Goal: Check status: Check status

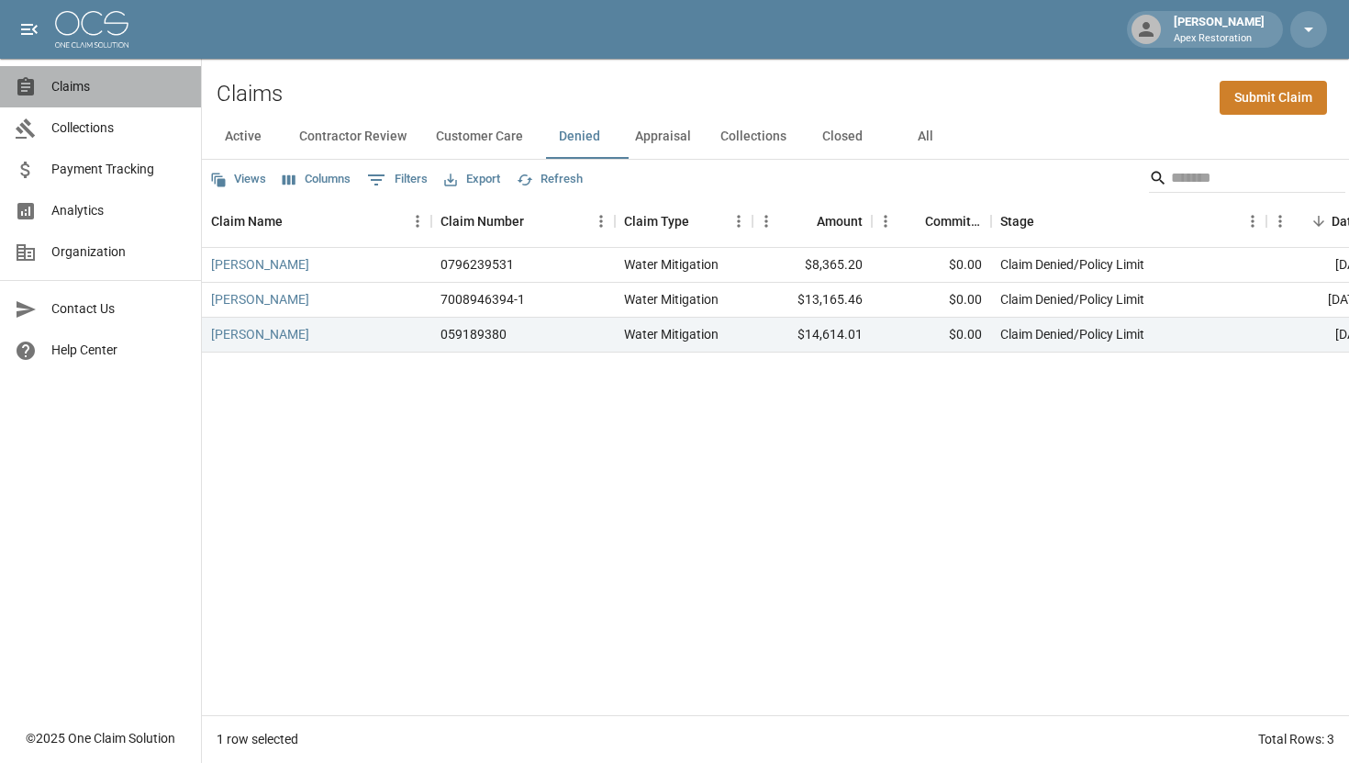
click at [71, 87] on span "Claims" at bounding box center [118, 86] width 135 height 19
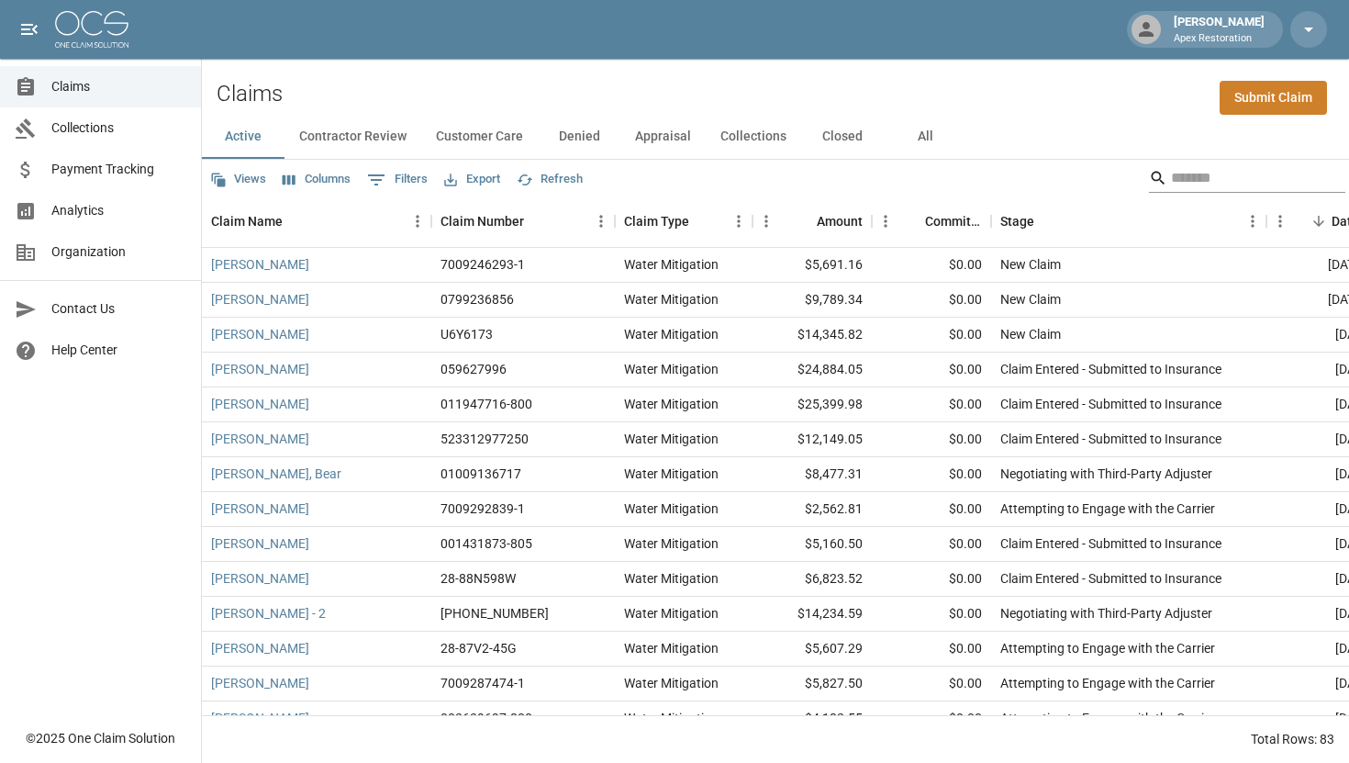
click at [1221, 175] on input "Search" at bounding box center [1244, 177] width 147 height 29
click at [936, 139] on button "All" at bounding box center [925, 137] width 83 height 44
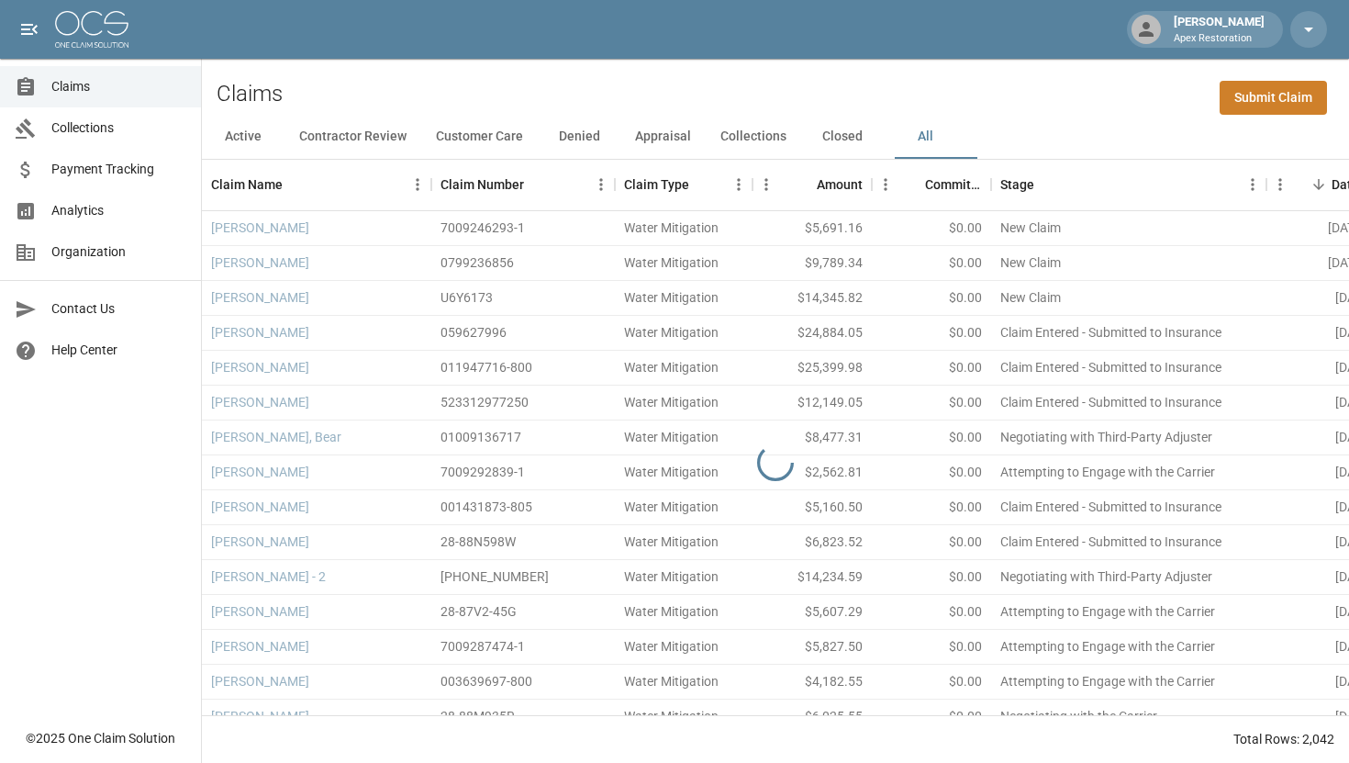
click at [1126, 135] on div "Active Contractor Review Customer Care Denied Appraisal Collections Closed All" at bounding box center [775, 137] width 1147 height 44
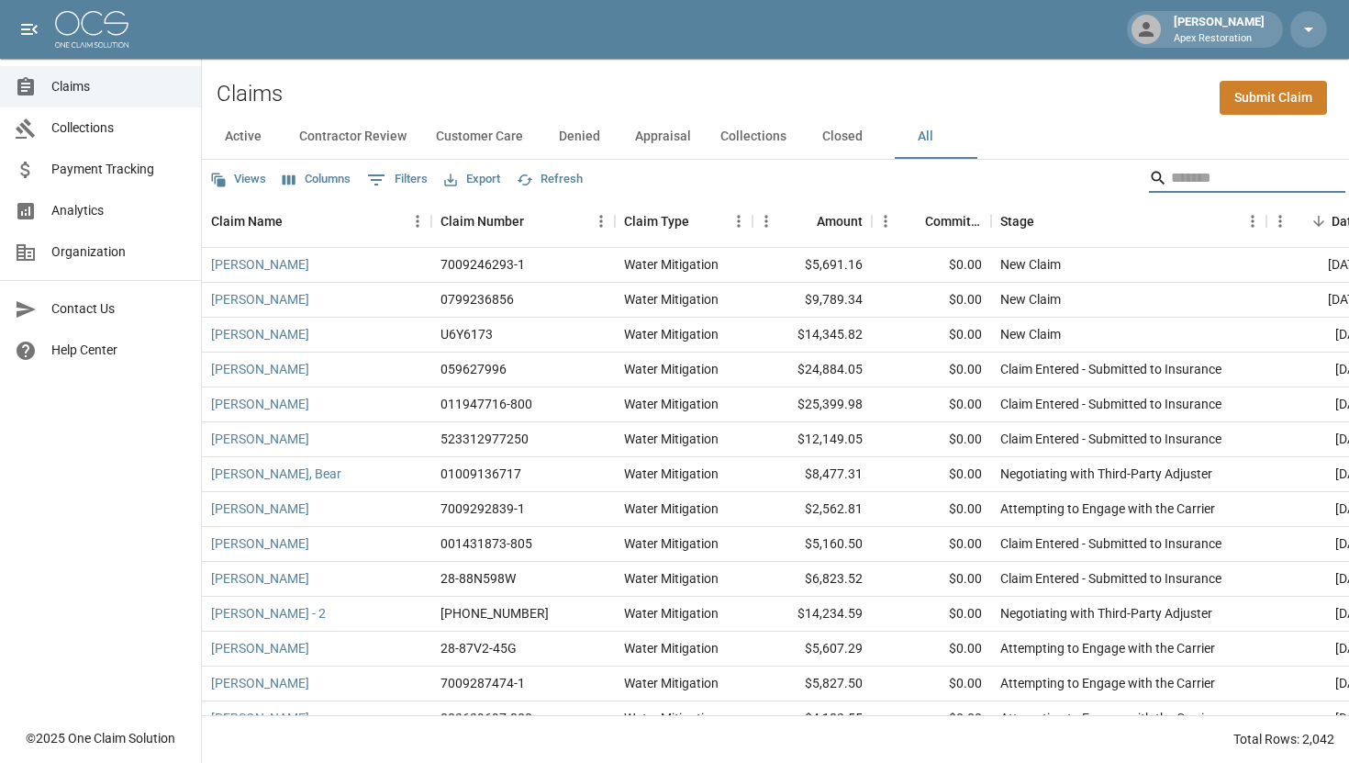
click at [1171, 187] on input "Search" at bounding box center [1244, 177] width 147 height 29
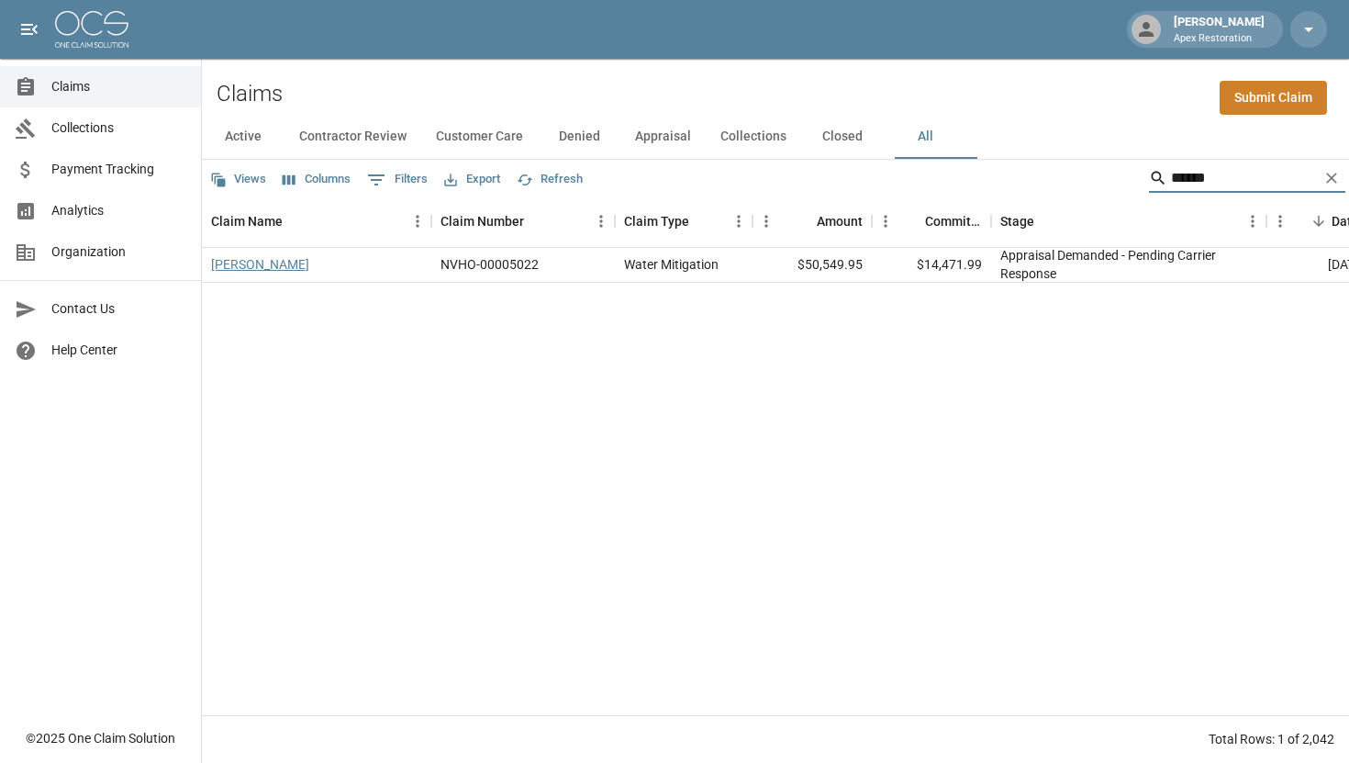
type input "******"
click at [297, 272] on link "[PERSON_NAME]" at bounding box center [260, 264] width 98 height 18
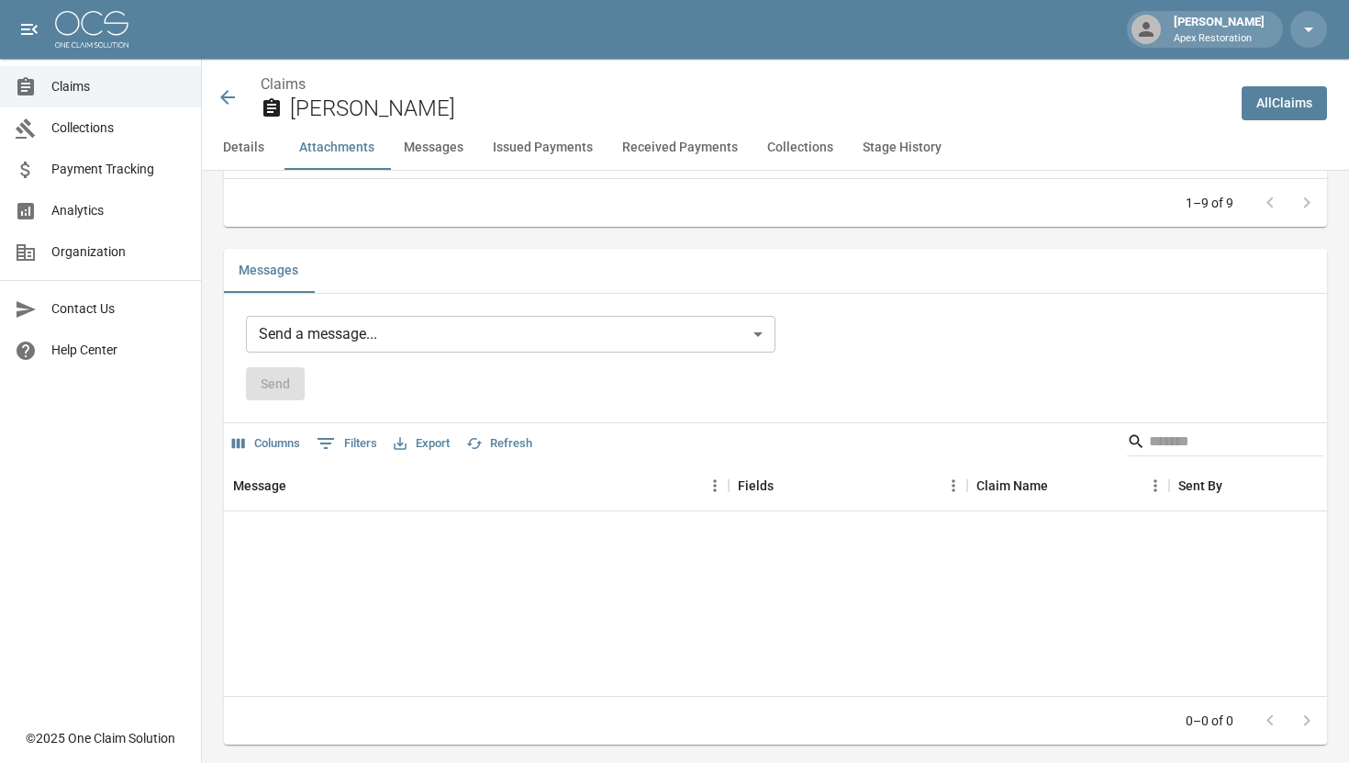
scroll to position [1080, 0]
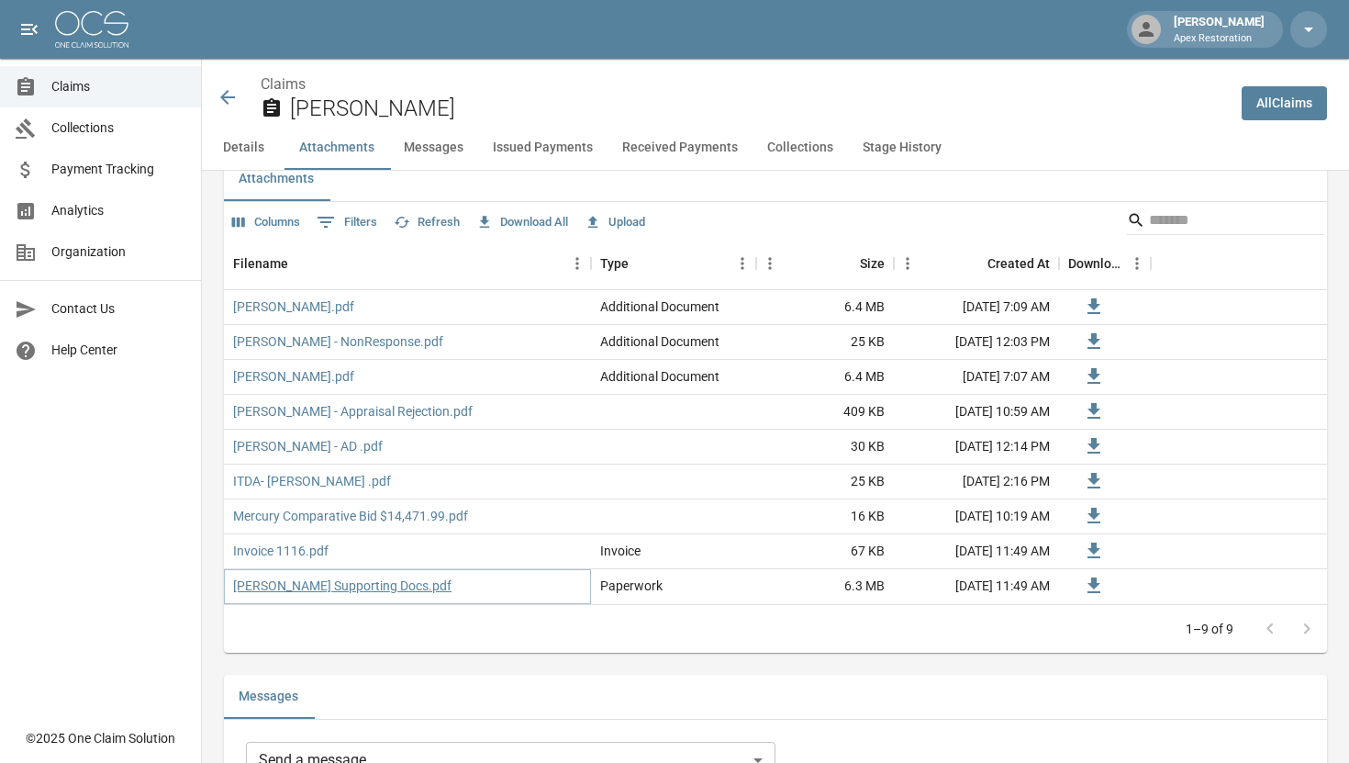
click at [322, 595] on link "[PERSON_NAME] Supporting Docs.pdf" at bounding box center [342, 585] width 218 height 18
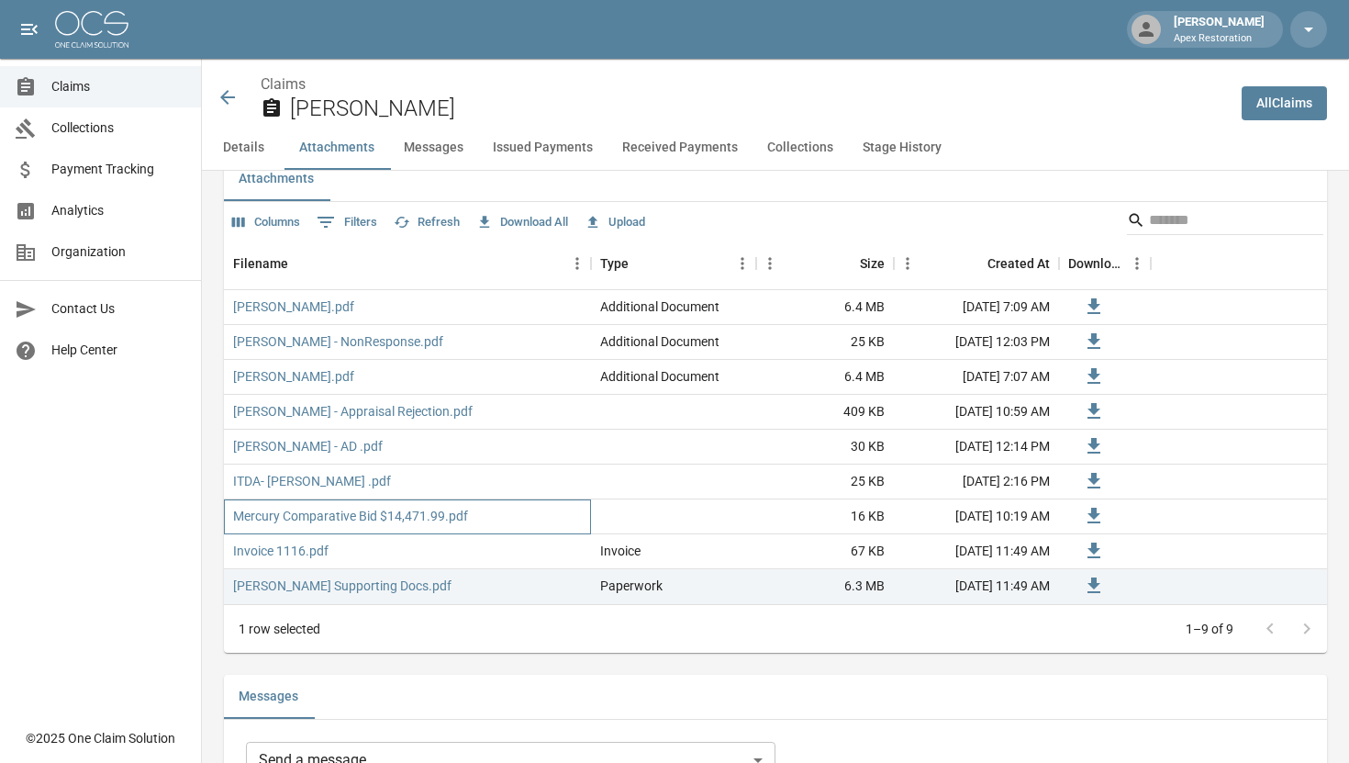
click at [339, 534] on div "Mercury Comparative Bid $14,471.99.pdf" at bounding box center [407, 516] width 367 height 35
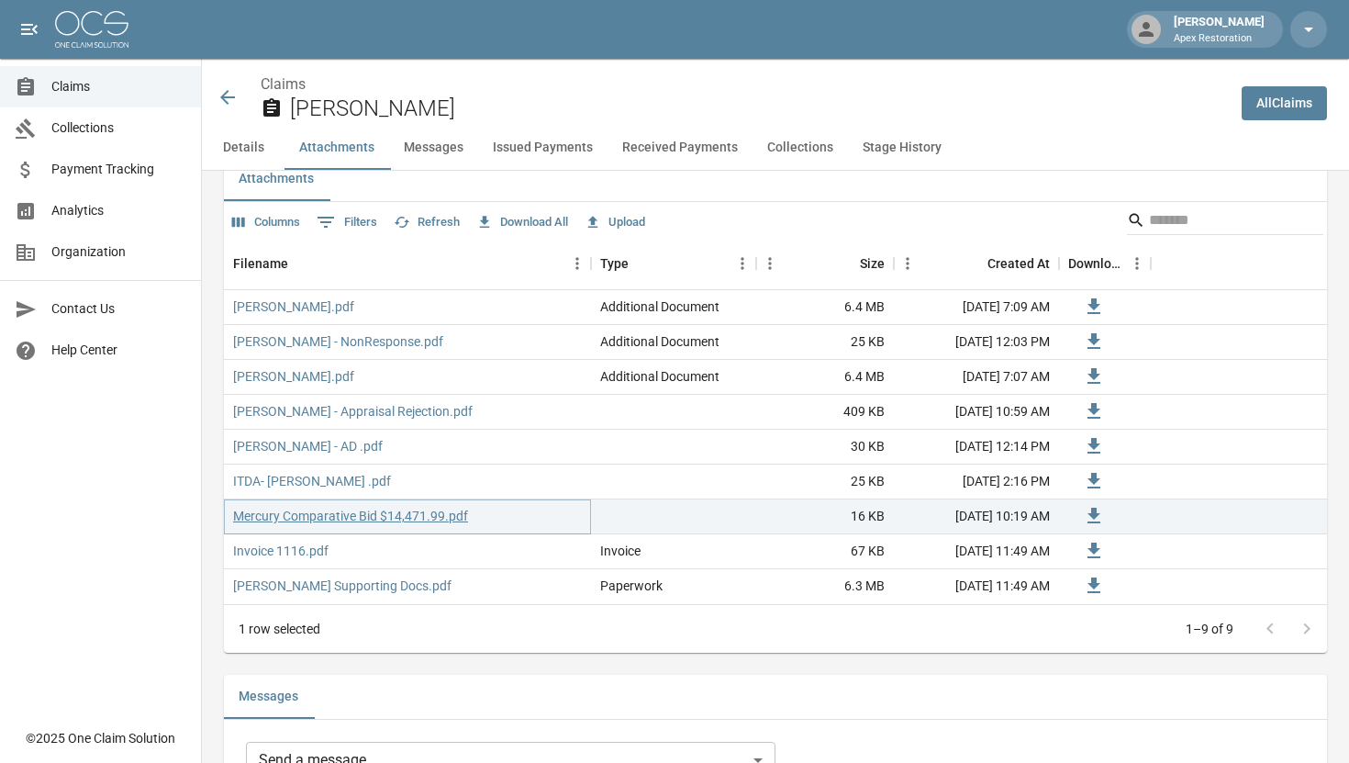
click at [340, 525] on link "Mercury Comparative Bid $14,471.99.pdf" at bounding box center [350, 516] width 235 height 18
click at [301, 455] on link "[PERSON_NAME] - AD .pdf" at bounding box center [308, 446] width 150 height 18
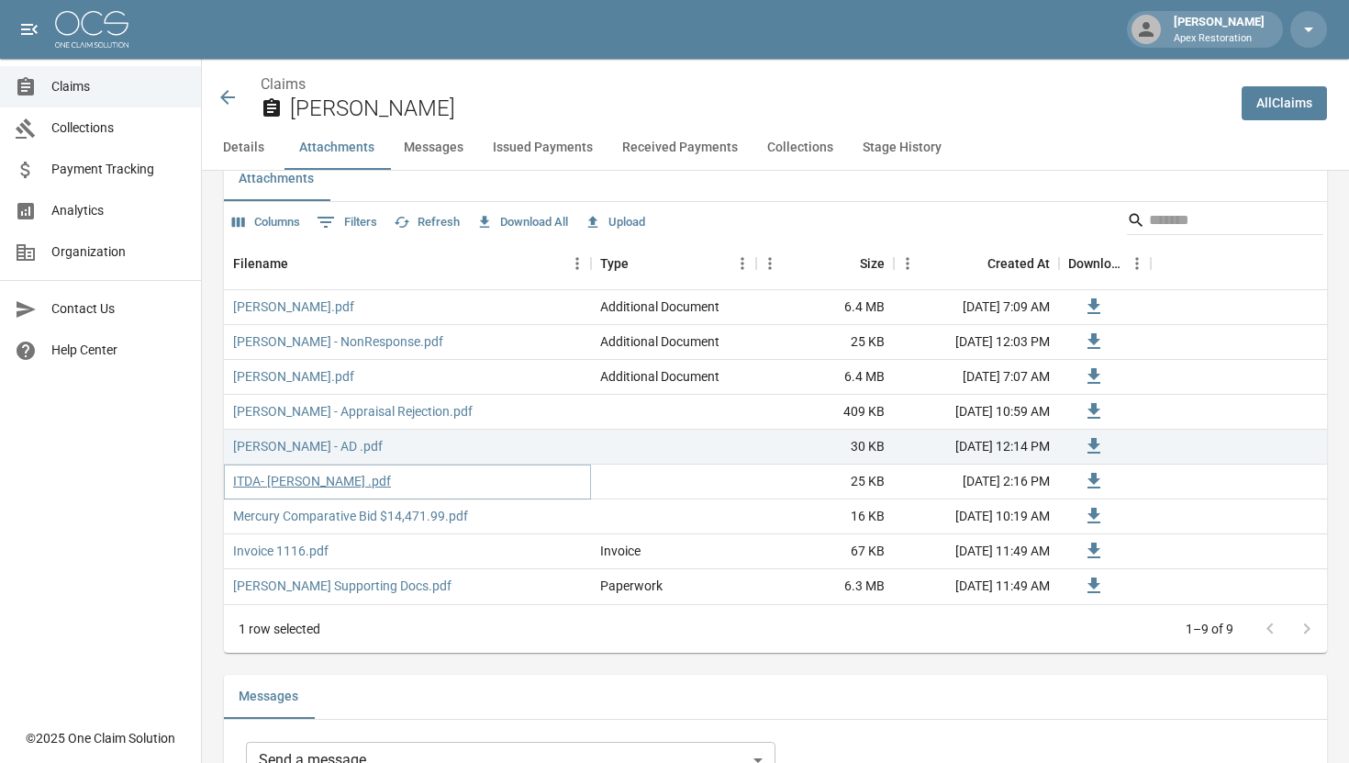
click at [286, 490] on link "ITDA- [PERSON_NAME] .pdf" at bounding box center [312, 481] width 158 height 18
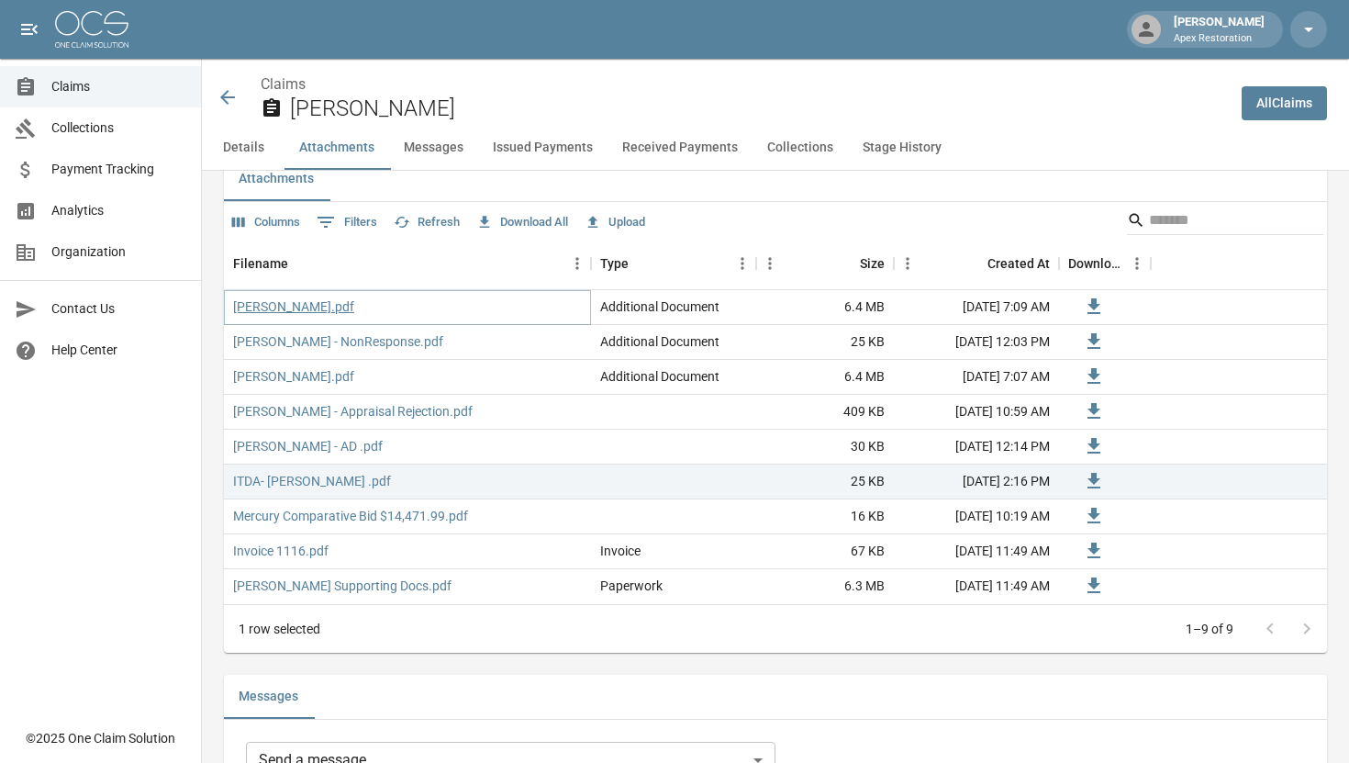
click at [310, 316] on link "[PERSON_NAME].pdf" at bounding box center [293, 306] width 121 height 18
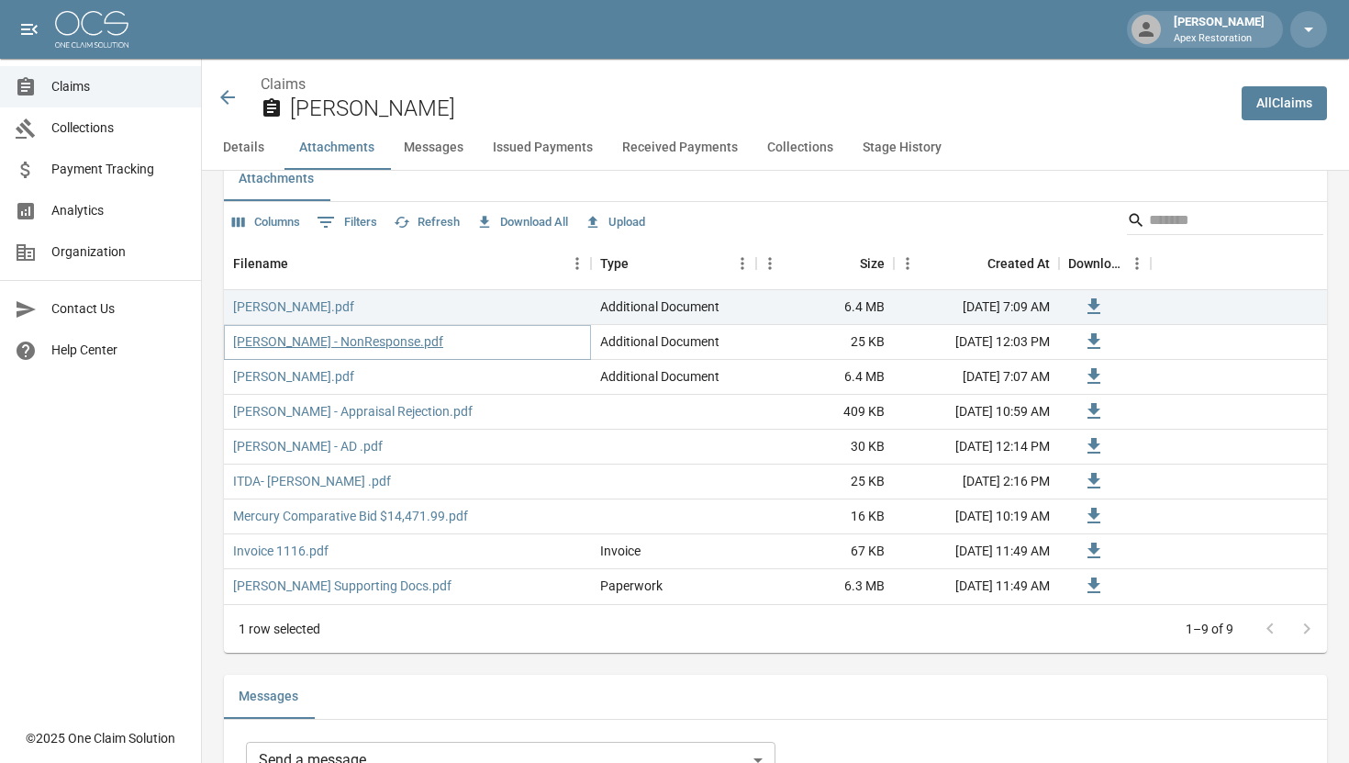
click at [317, 351] on link "[PERSON_NAME] - NonResponse.pdf" at bounding box center [338, 341] width 210 height 18
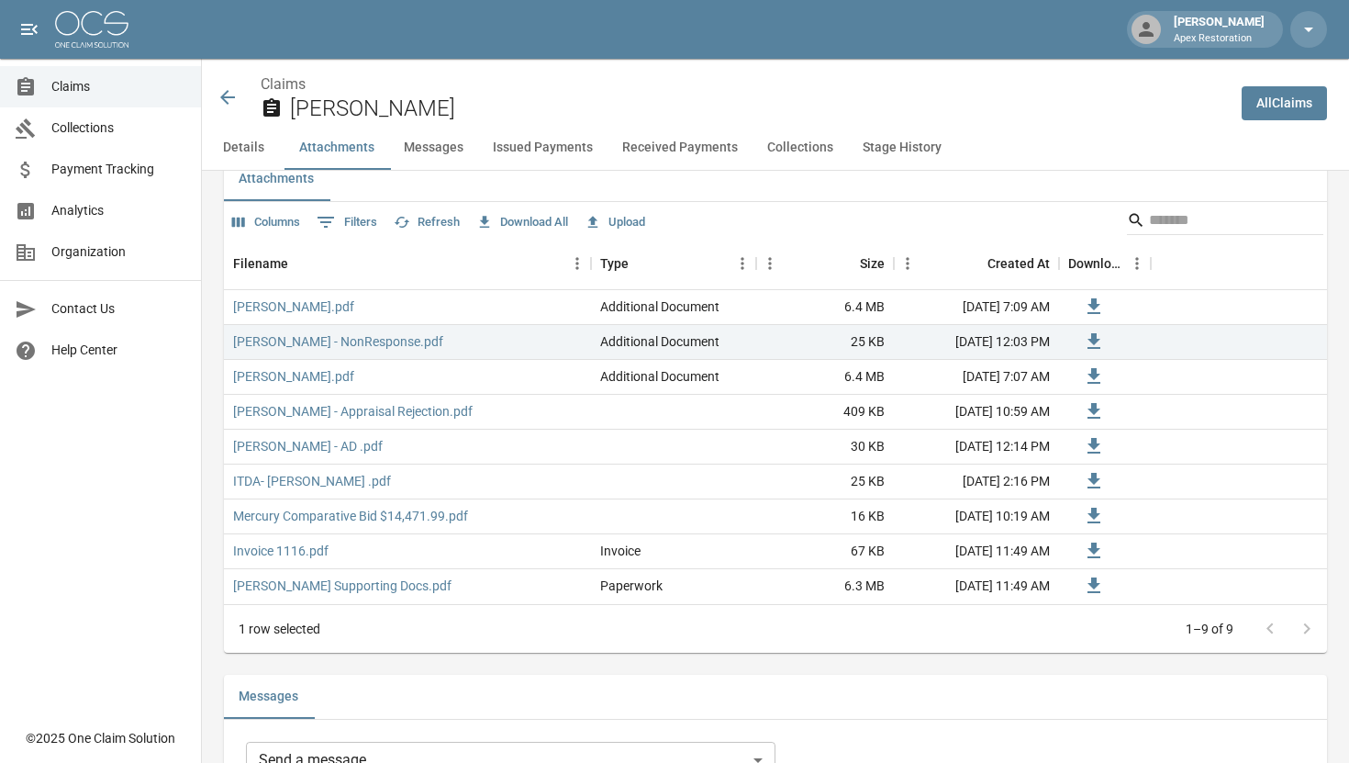
click at [228, 95] on icon at bounding box center [228, 97] width 22 height 22
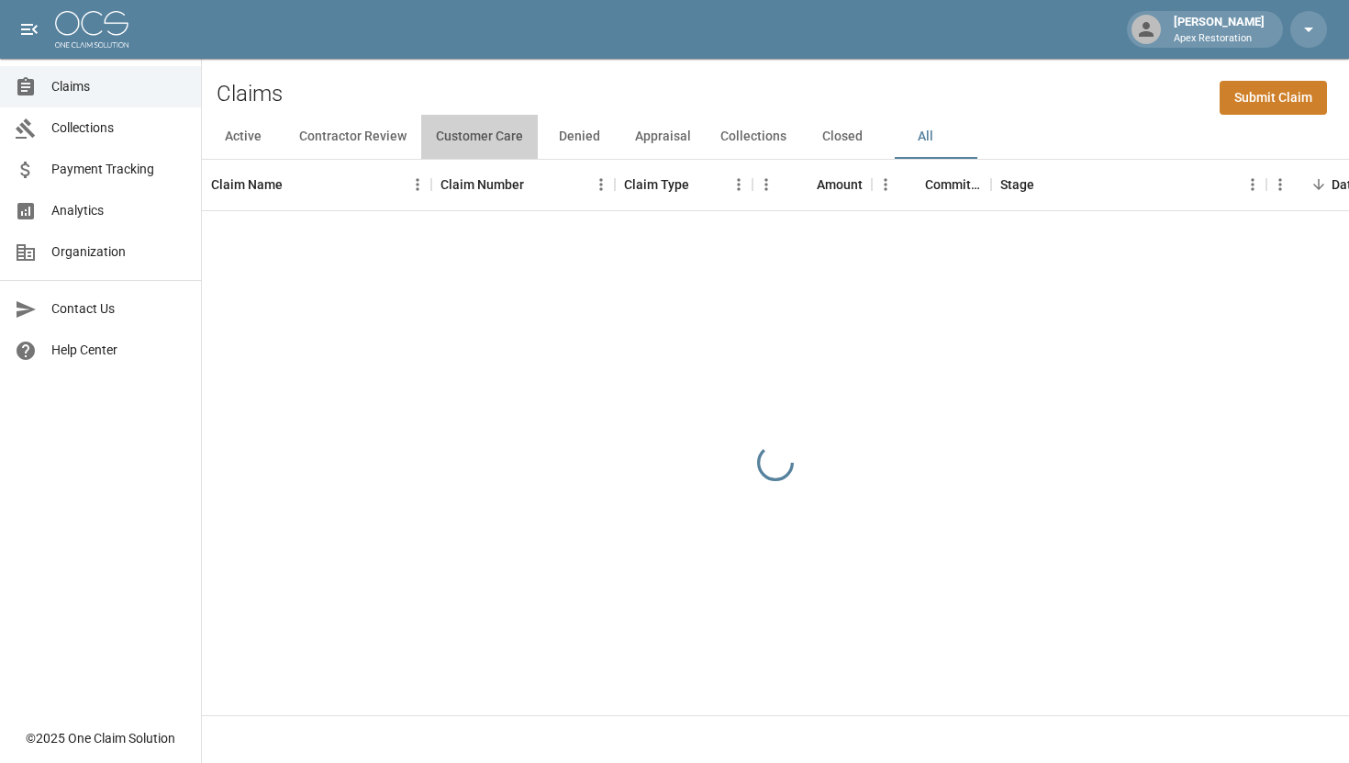
click at [481, 140] on button "Customer Care" at bounding box center [479, 137] width 117 height 44
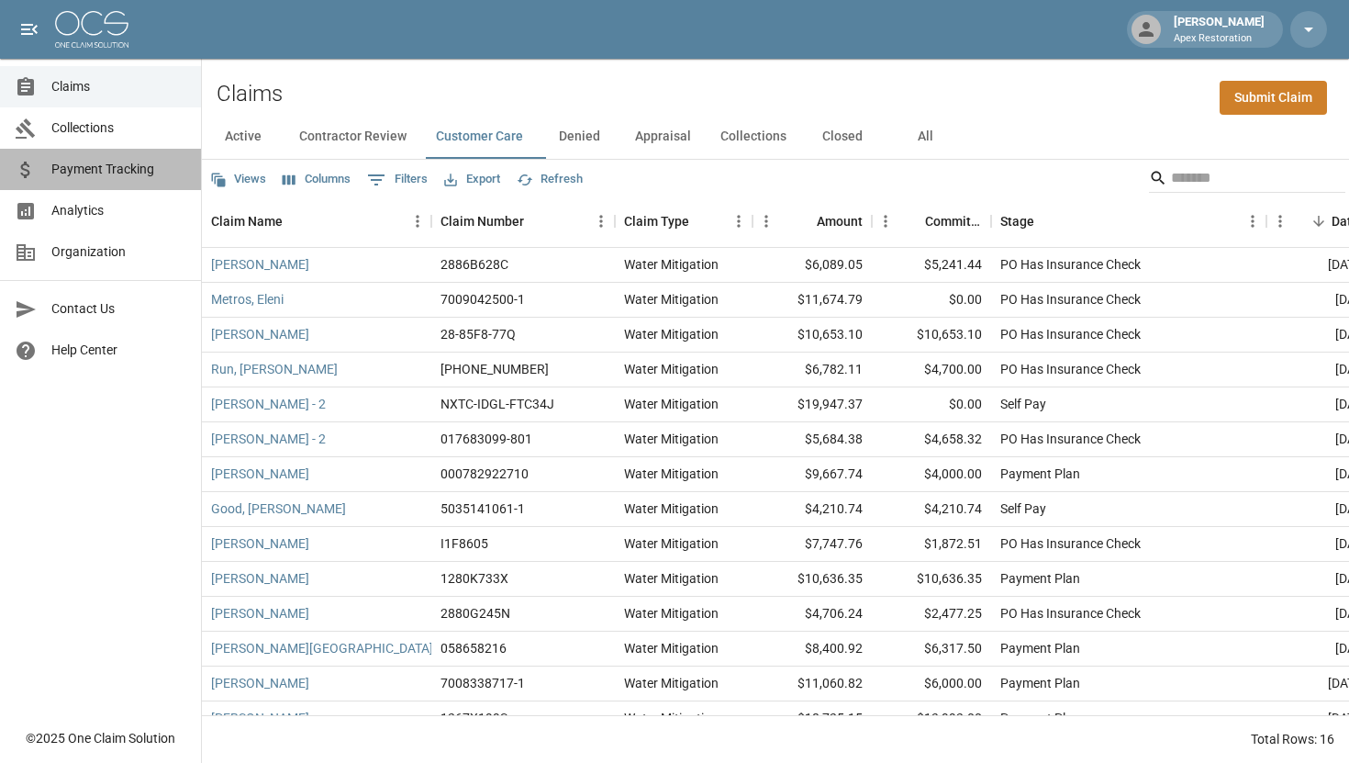
click at [77, 171] on span "Payment Tracking" at bounding box center [118, 169] width 135 height 19
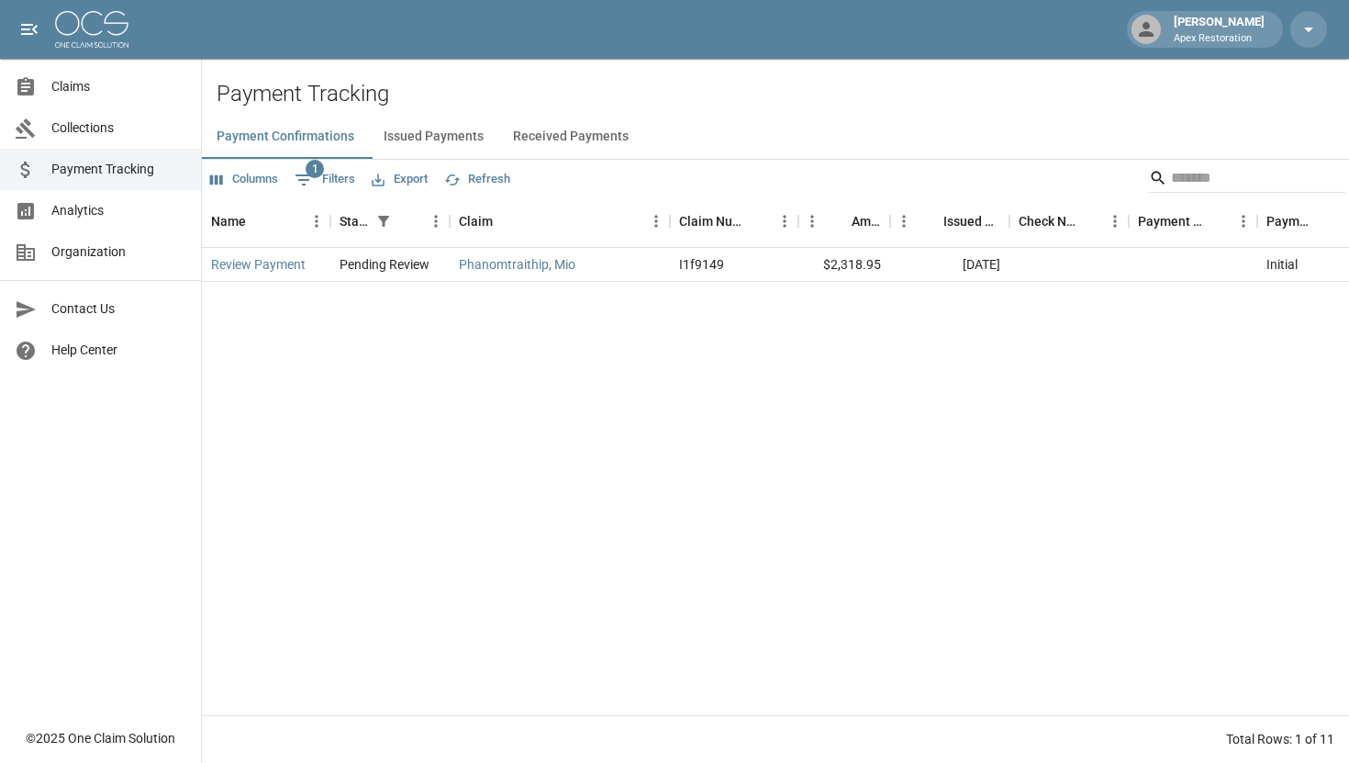
click at [451, 145] on button "Issued Payments" at bounding box center [433, 137] width 129 height 44
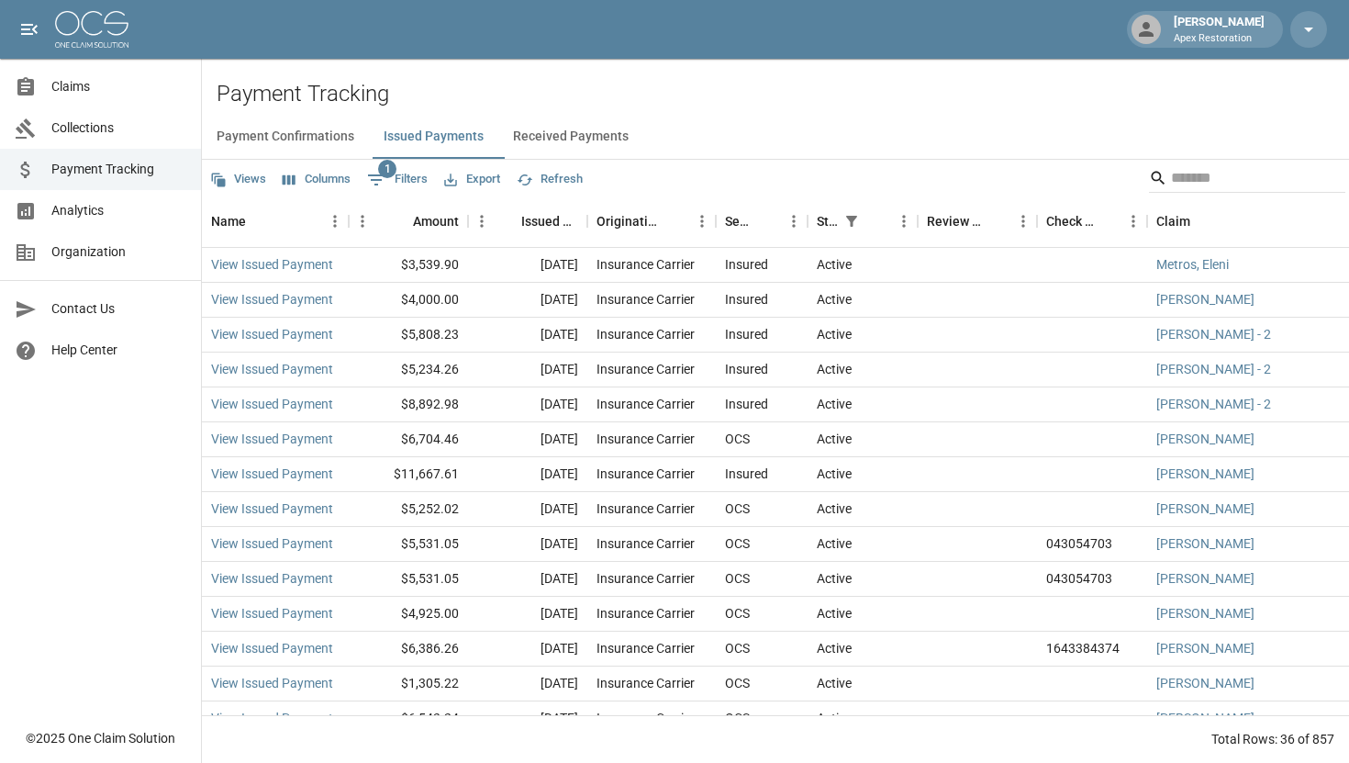
click at [599, 139] on button "Received Payments" at bounding box center [570, 137] width 145 height 44
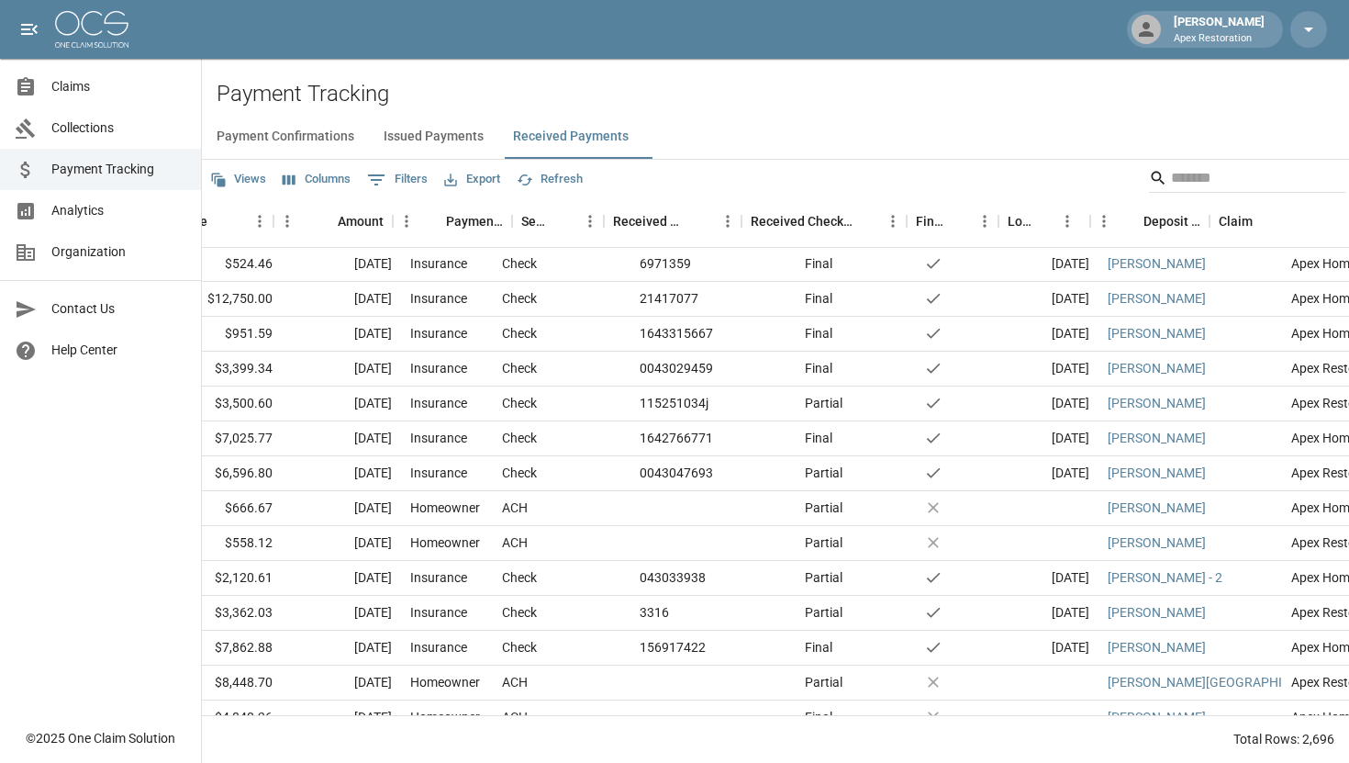
scroll to position [1, 0]
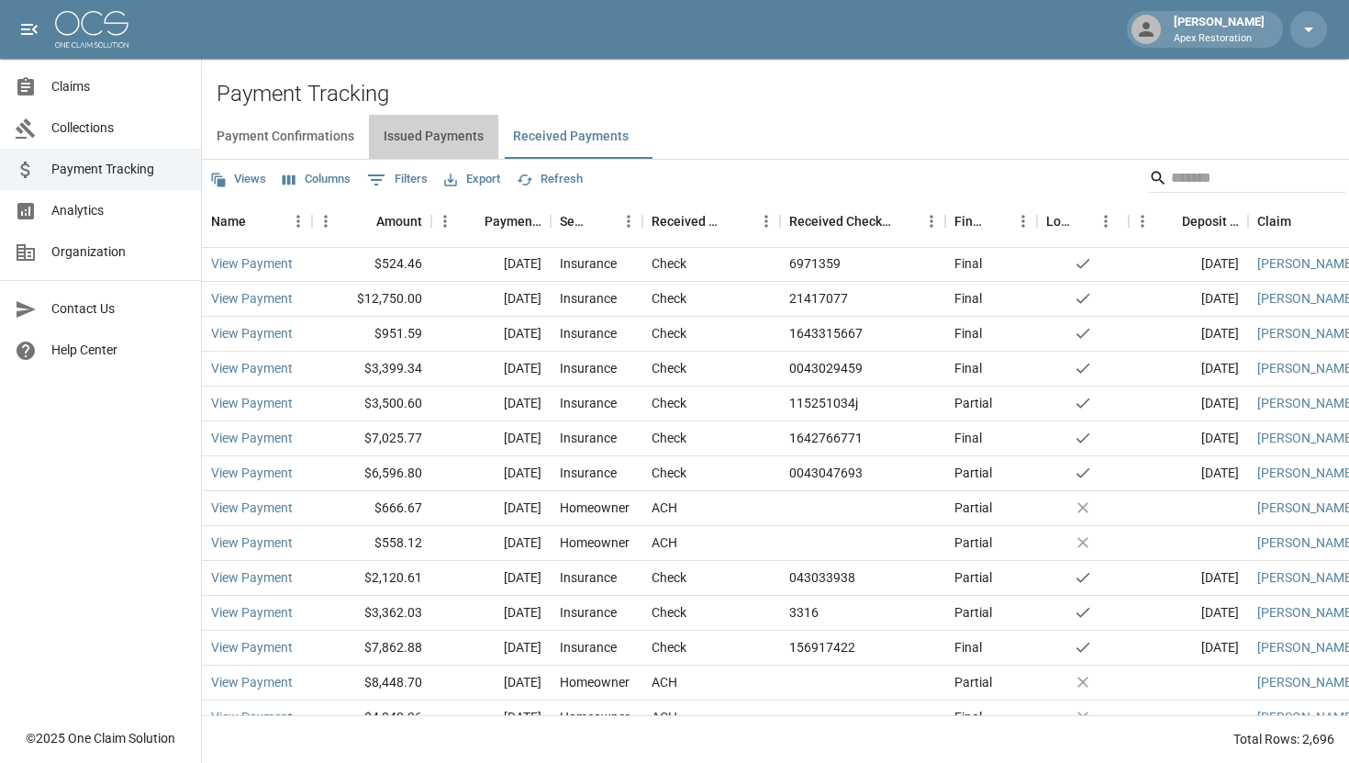
click at [442, 138] on button "Issued Payments" at bounding box center [433, 137] width 129 height 44
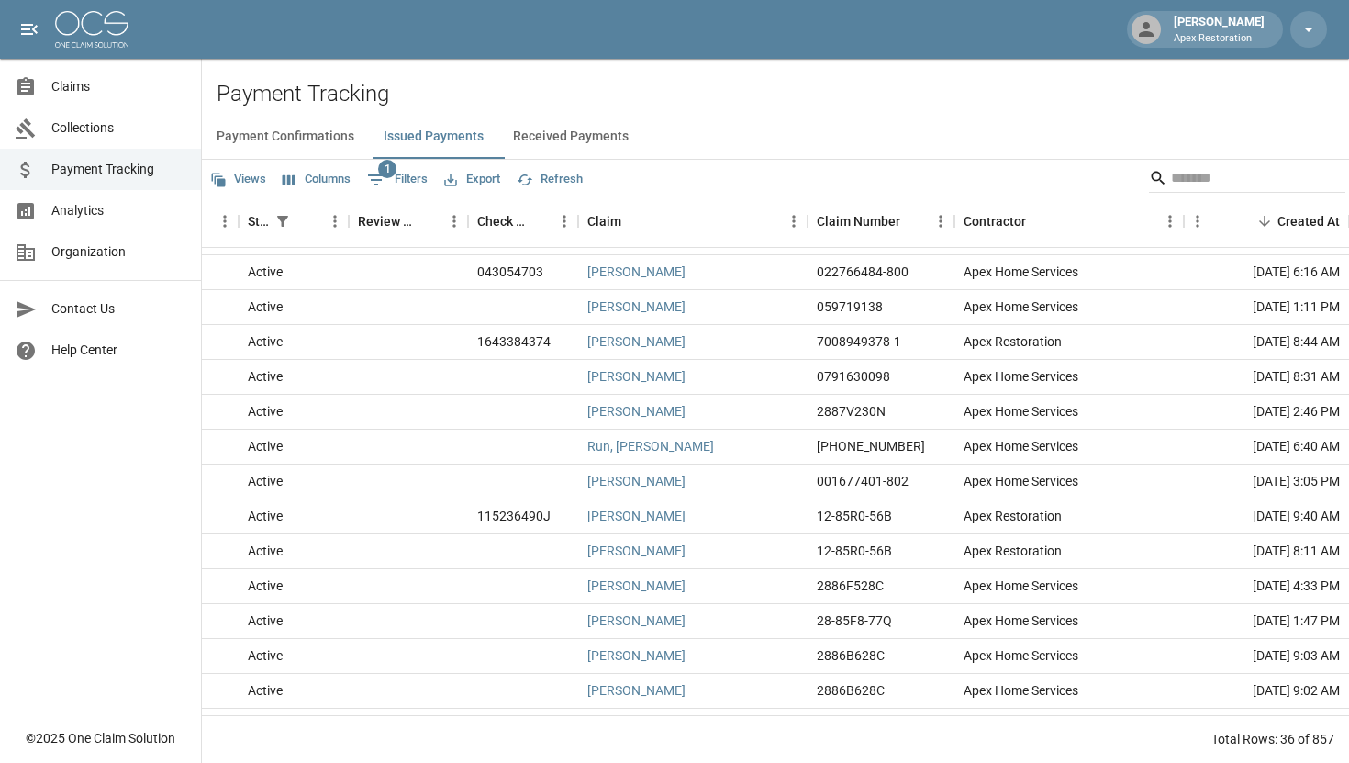
scroll to position [306, 569]
click at [580, 130] on button "Received Payments" at bounding box center [570, 137] width 145 height 44
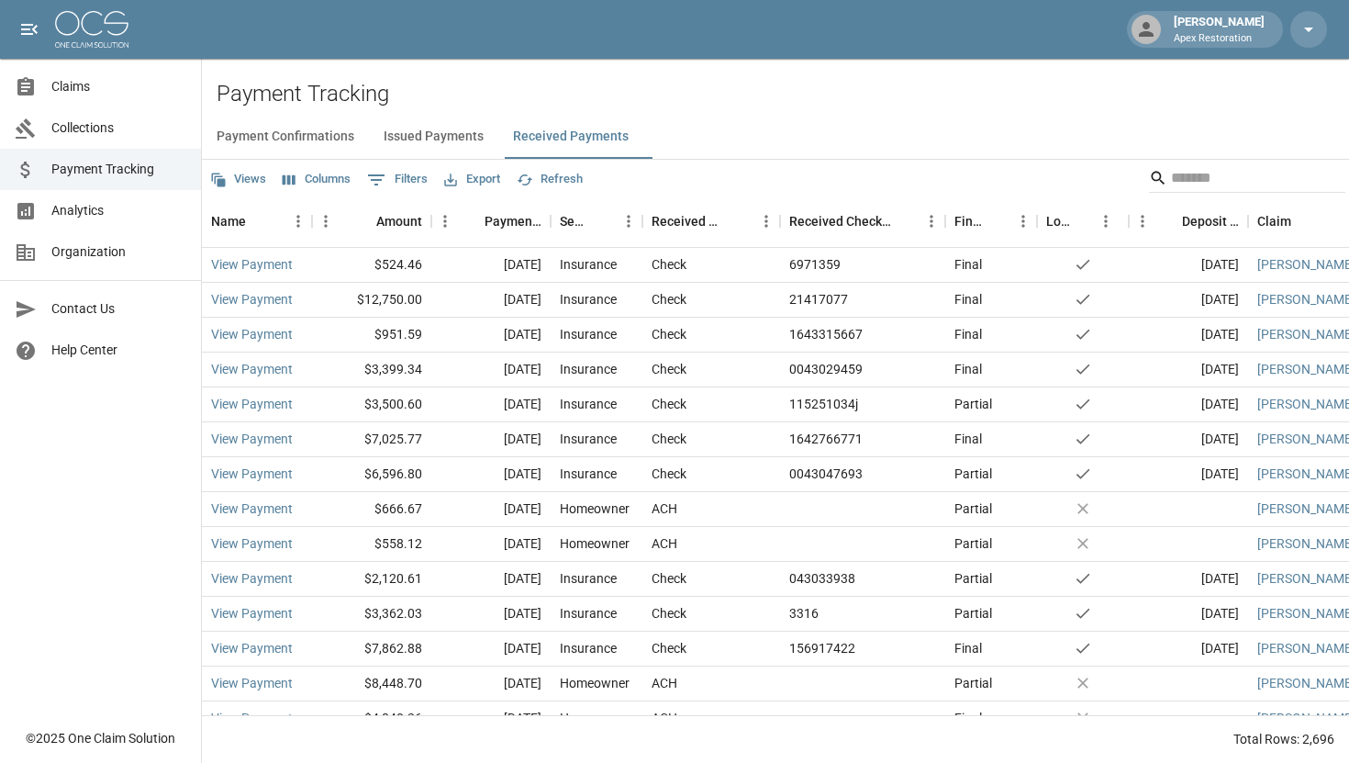
click at [436, 130] on button "Issued Payments" at bounding box center [433, 137] width 129 height 44
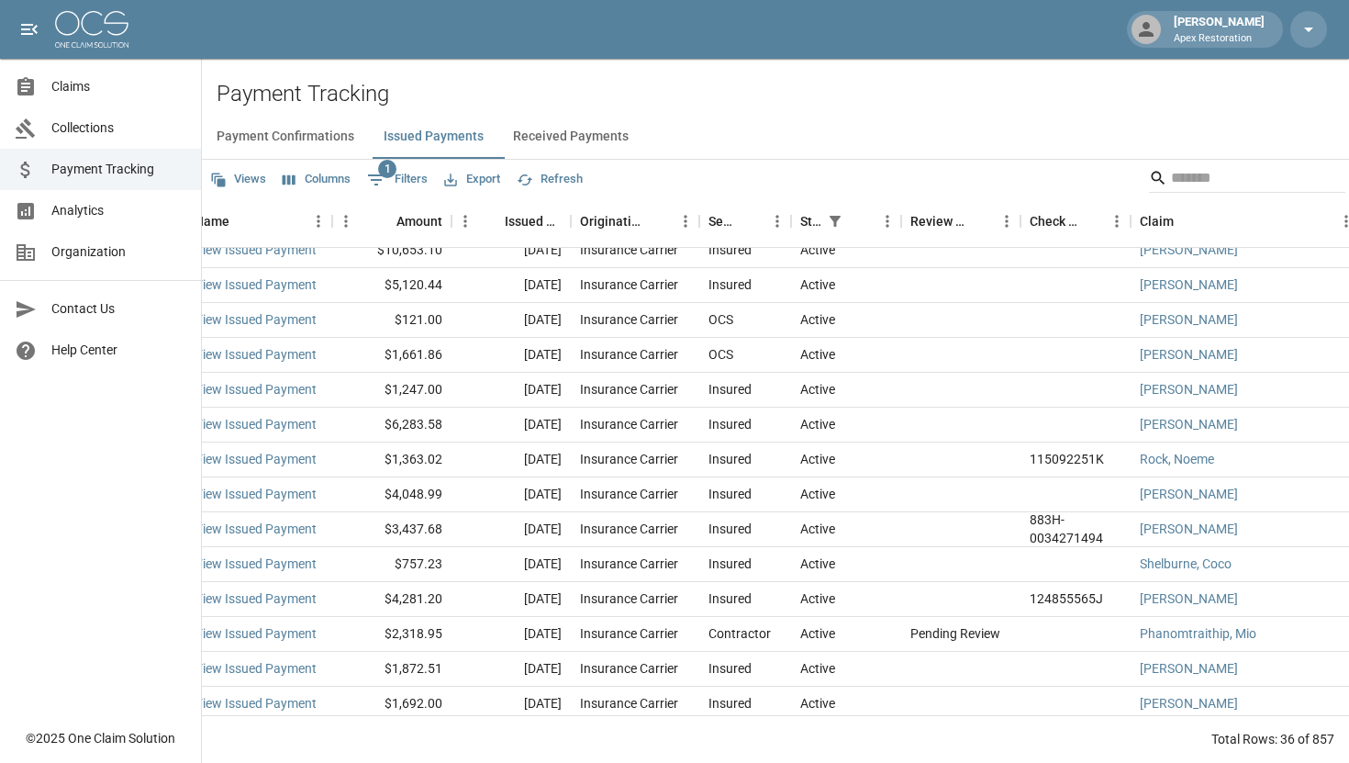
scroll to position [677, 0]
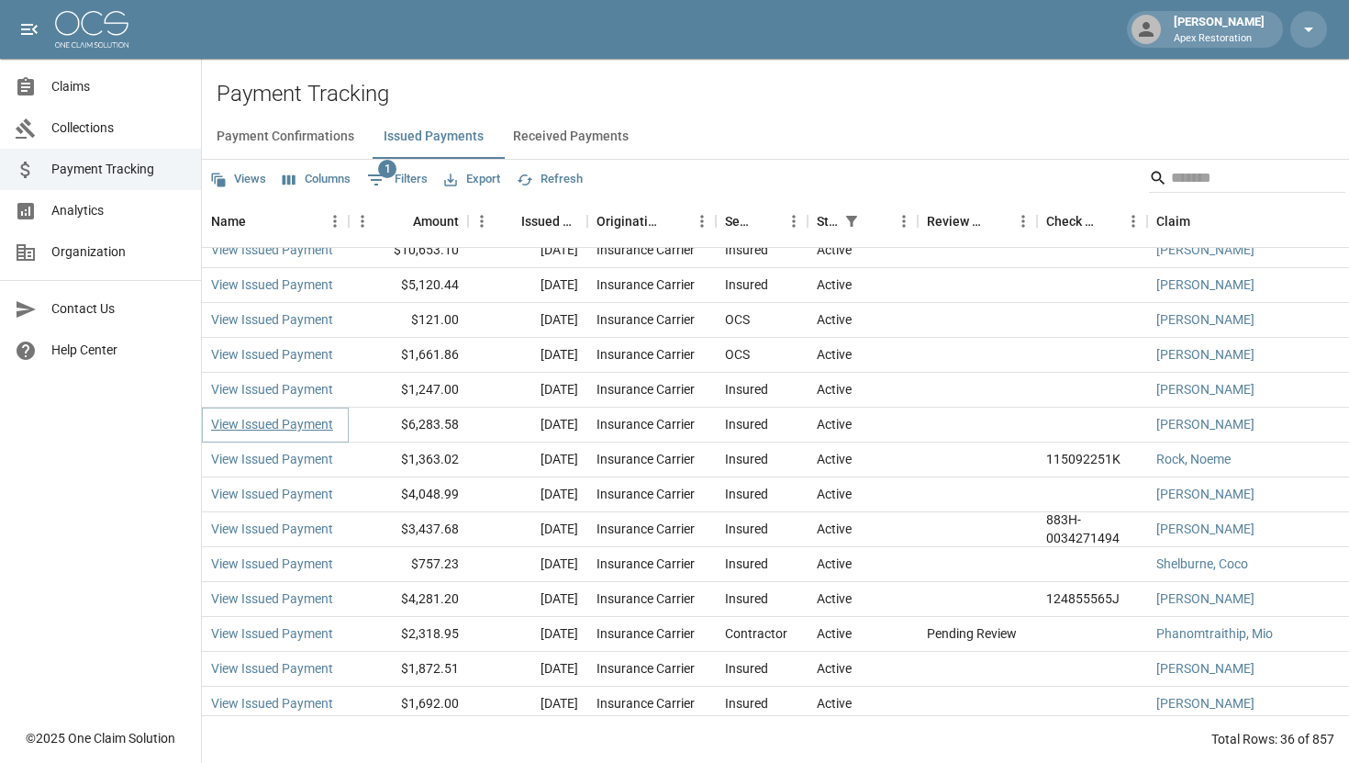
click at [297, 423] on link "View Issued Payment" at bounding box center [272, 424] width 122 height 18
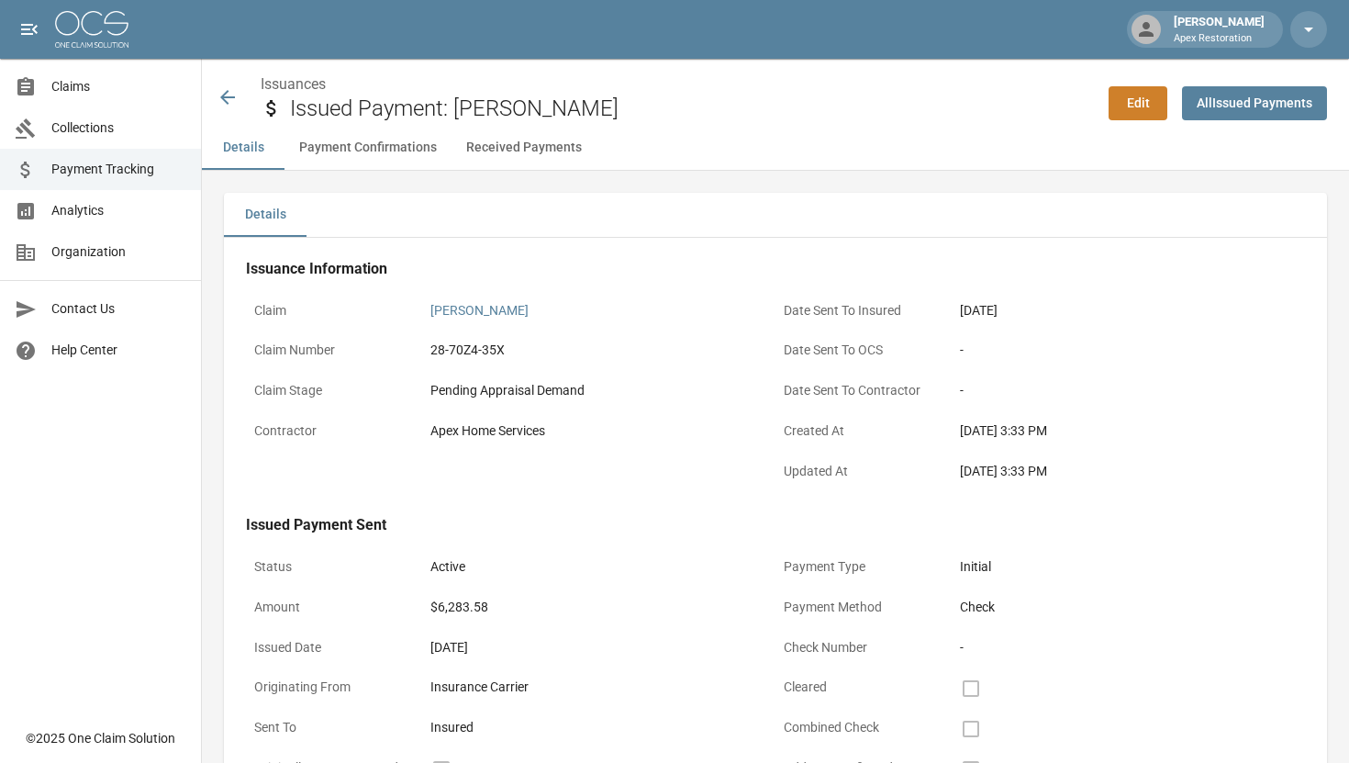
click at [236, 96] on icon at bounding box center [228, 97] width 22 height 22
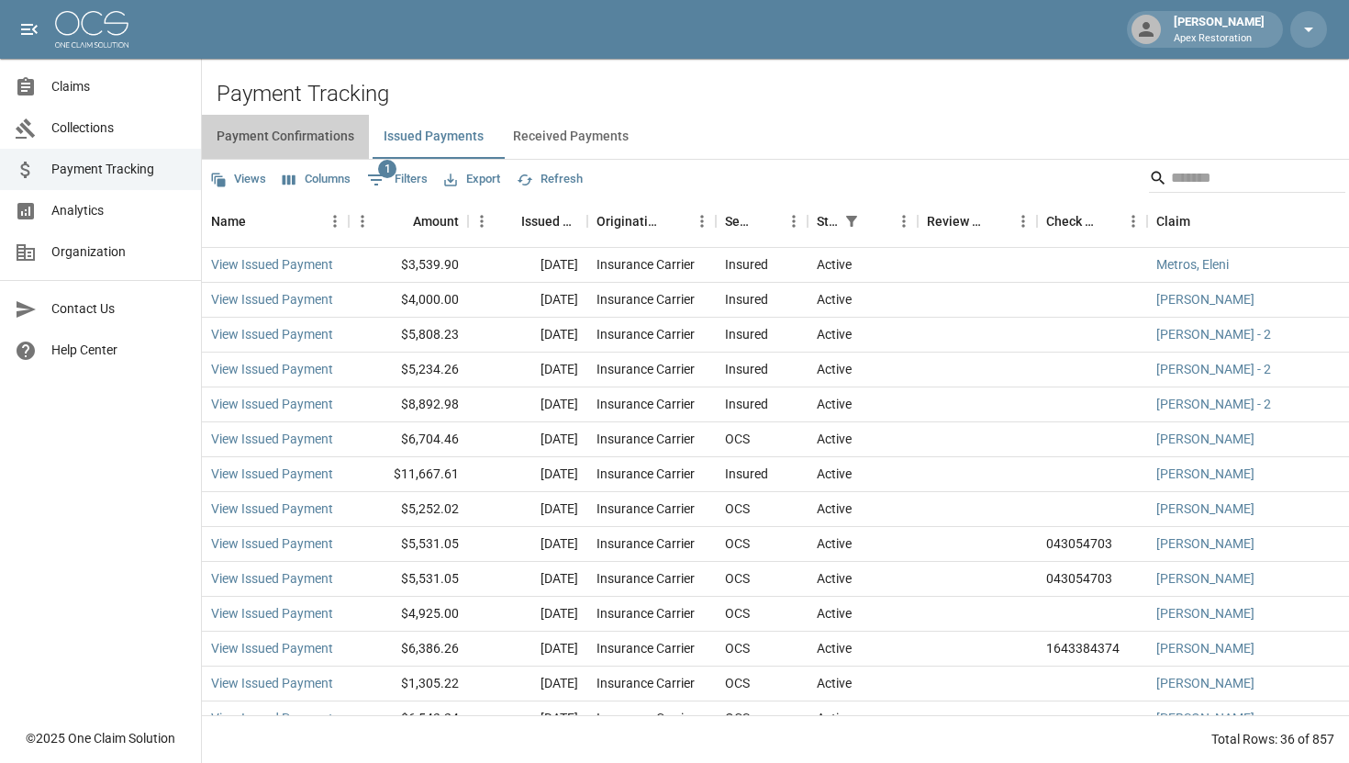
click at [256, 132] on button "Payment Confirmations" at bounding box center [285, 137] width 167 height 44
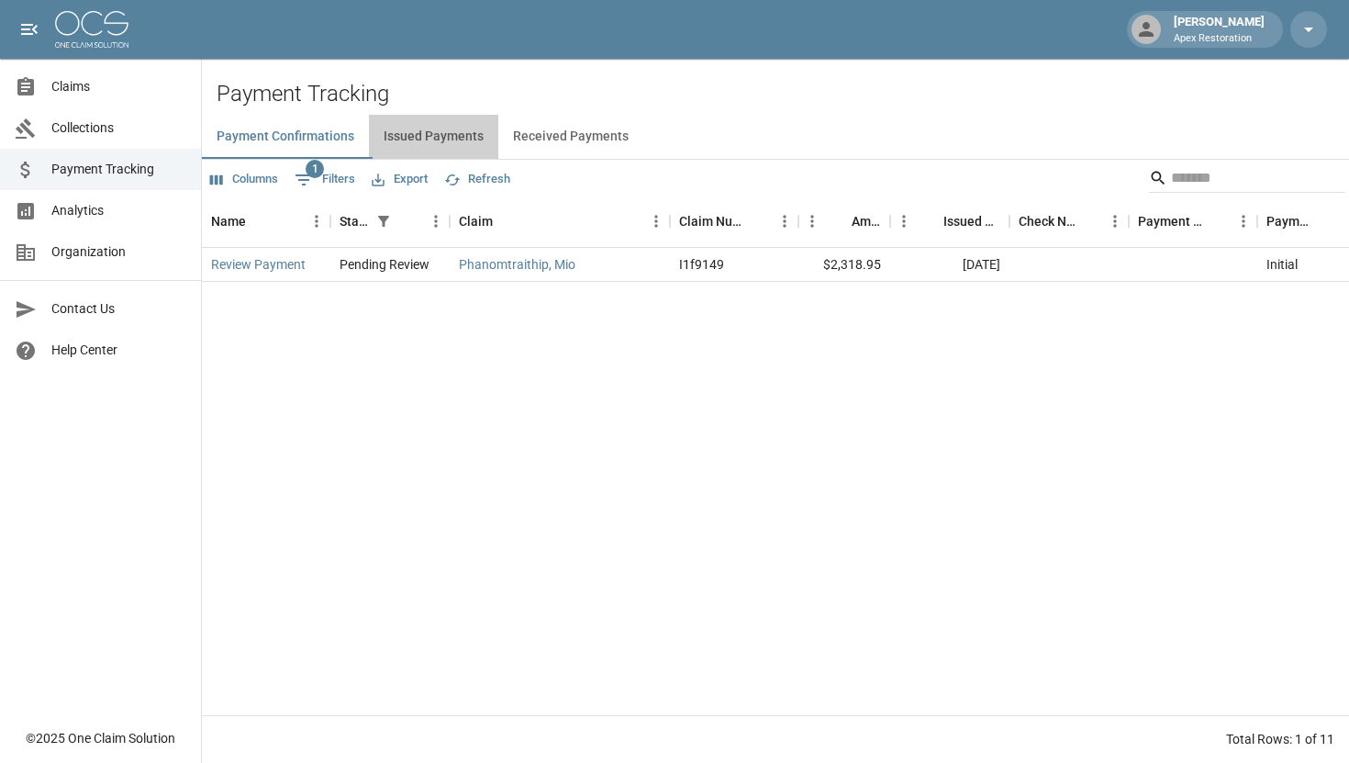
click at [439, 141] on button "Issued Payments" at bounding box center [433, 137] width 129 height 44
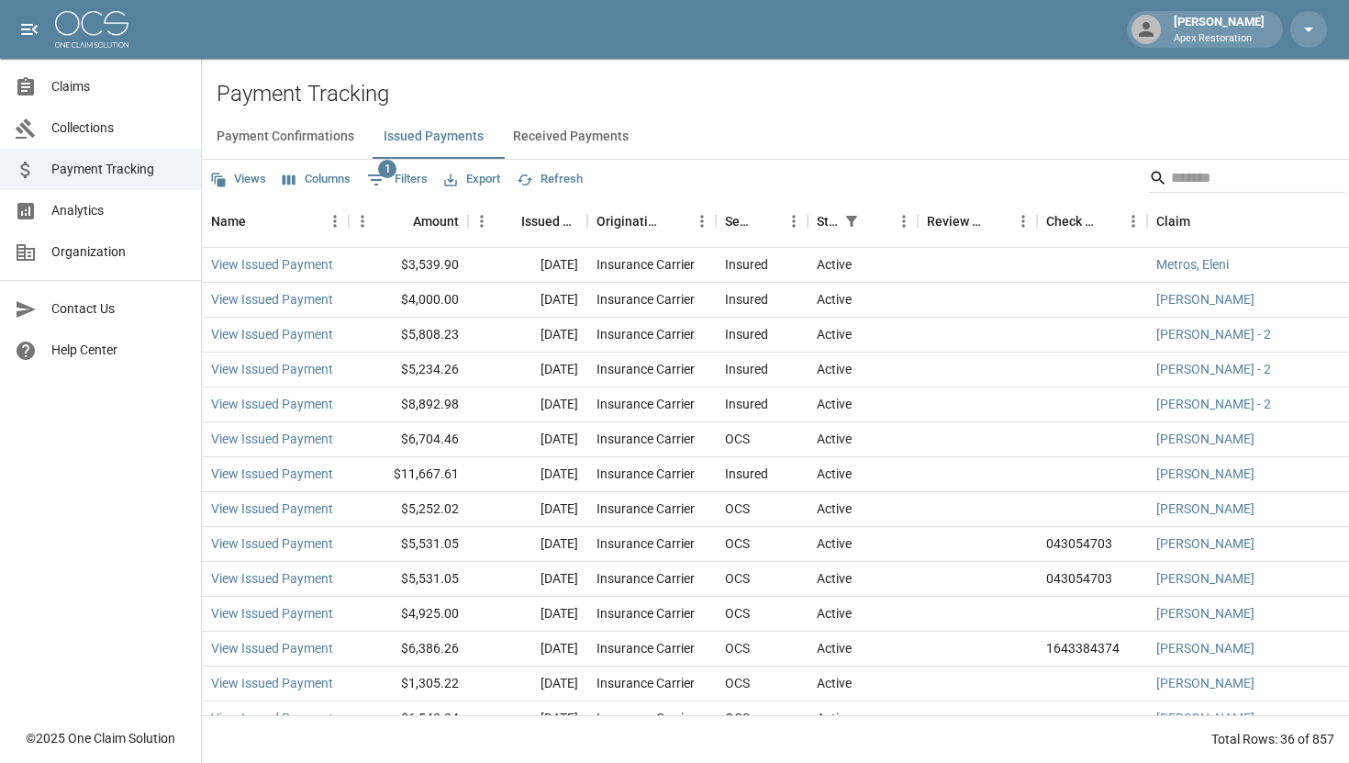
click at [603, 134] on button "Received Payments" at bounding box center [570, 137] width 145 height 44
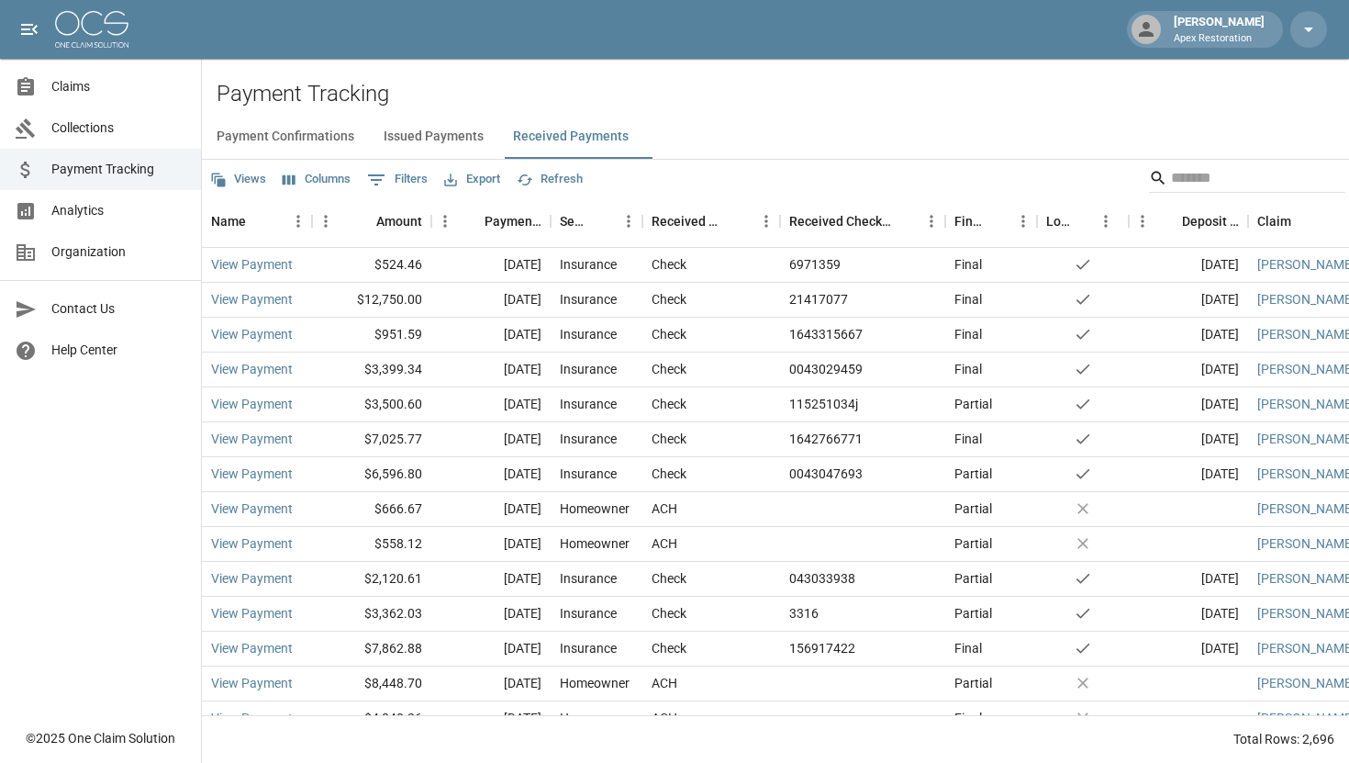
click at [446, 132] on button "Issued Payments" at bounding box center [433, 137] width 129 height 44
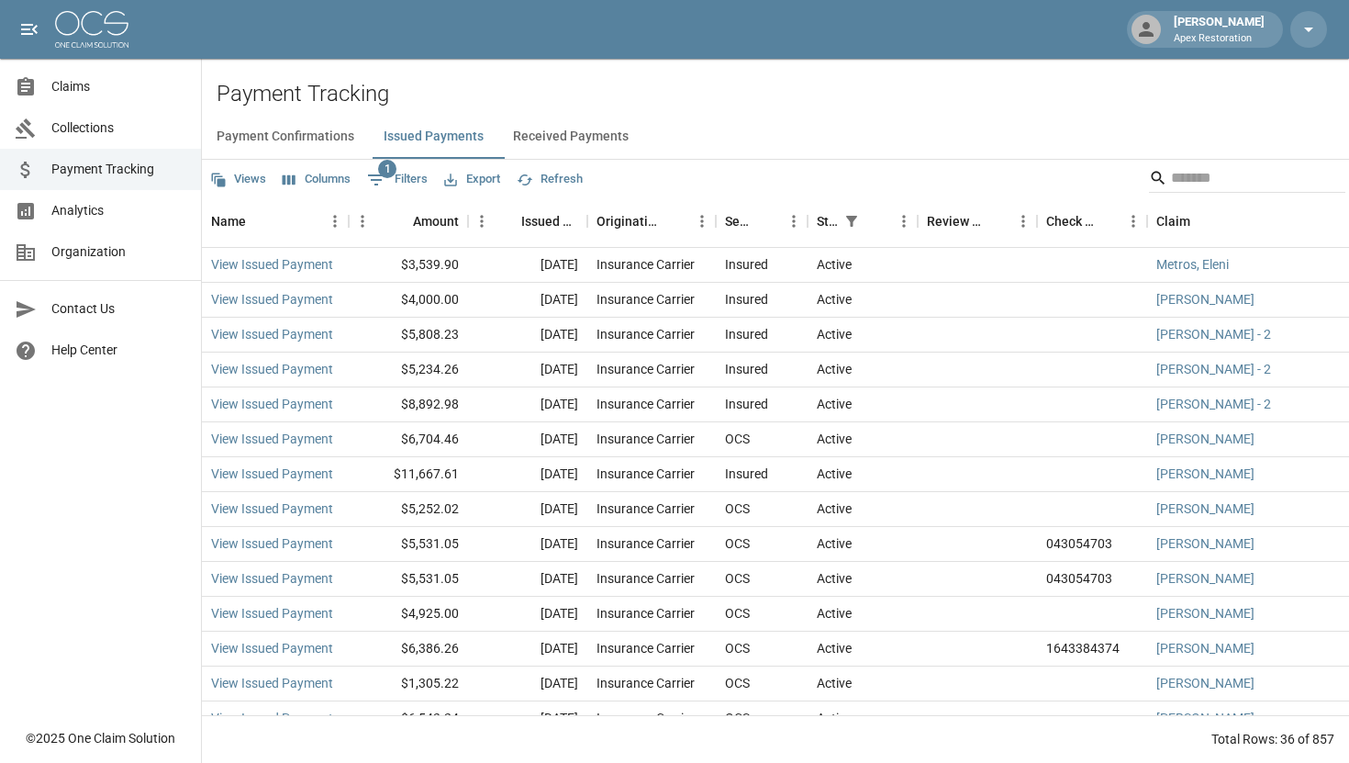
click at [601, 130] on button "Received Payments" at bounding box center [570, 137] width 145 height 44
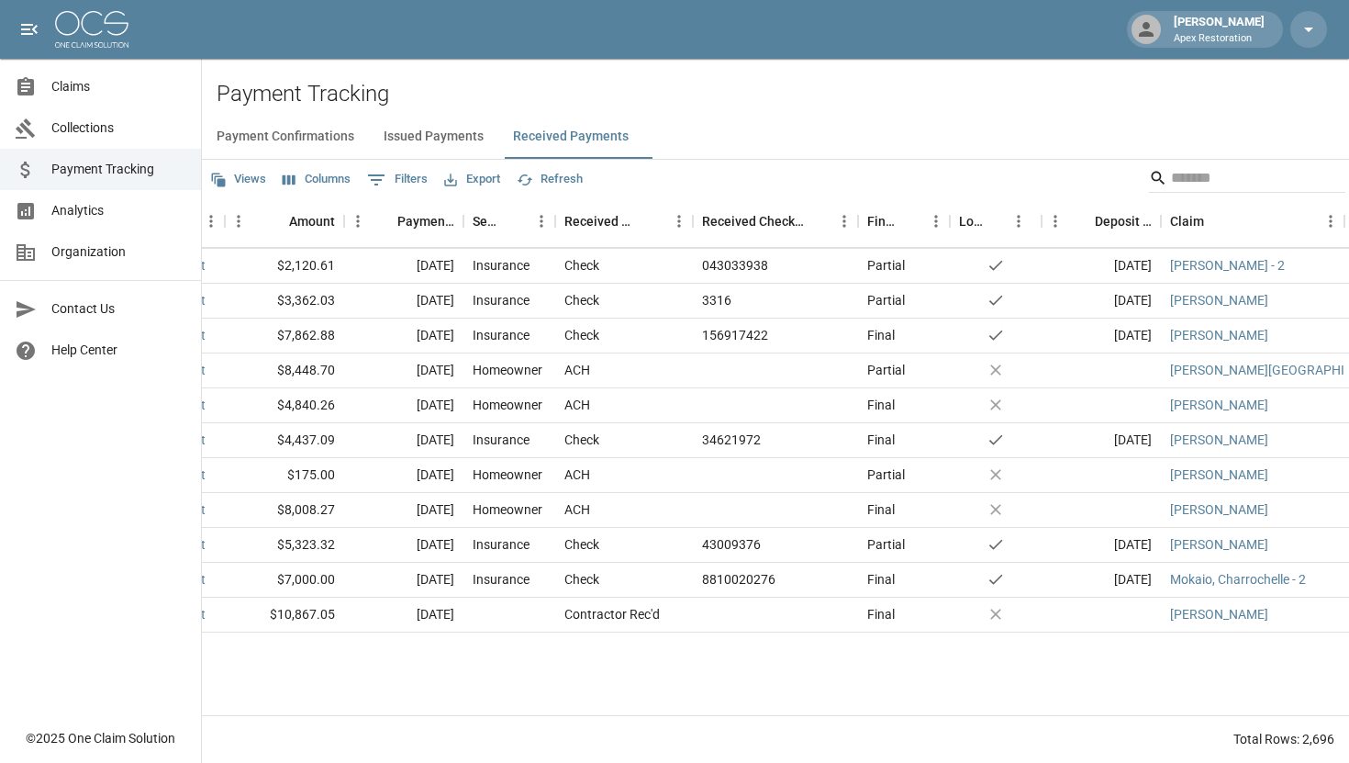
scroll to position [0, 87]
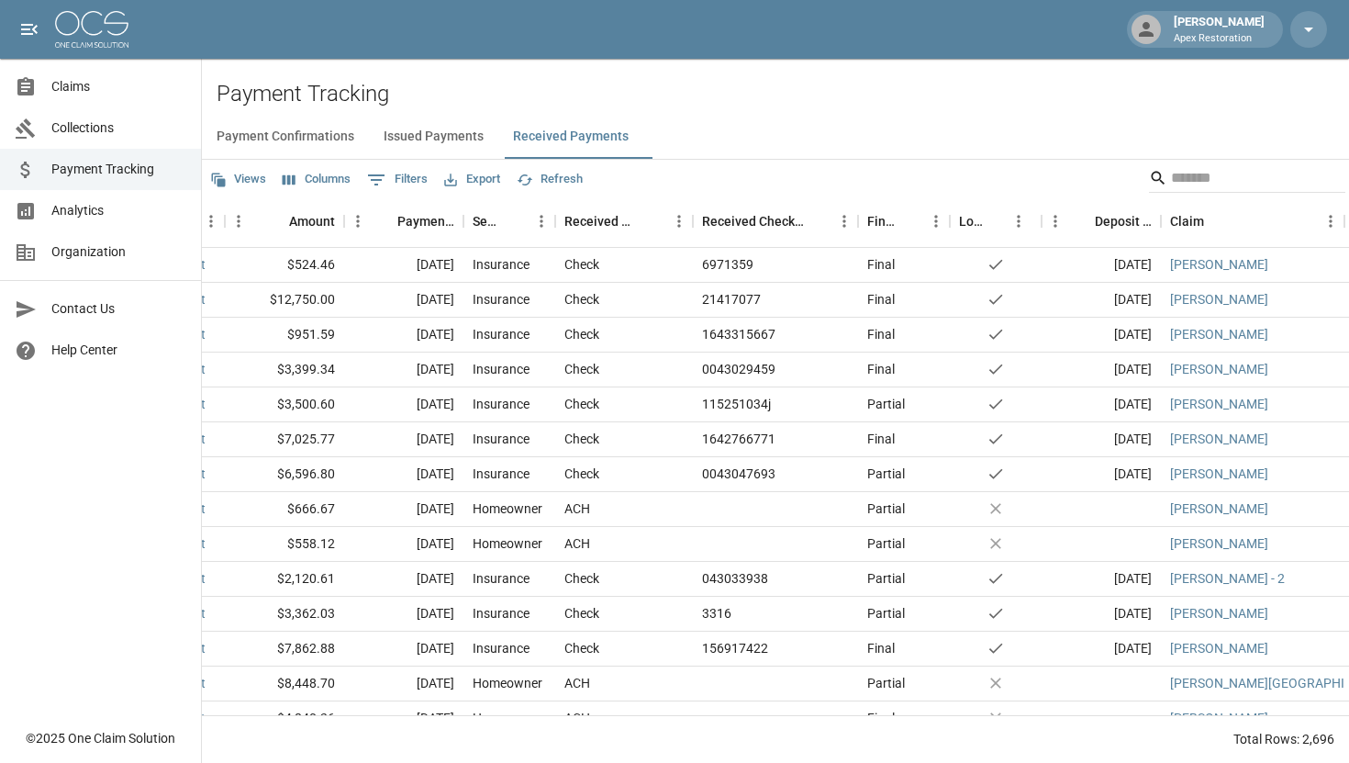
click at [429, 128] on button "Issued Payments" at bounding box center [433, 137] width 129 height 44
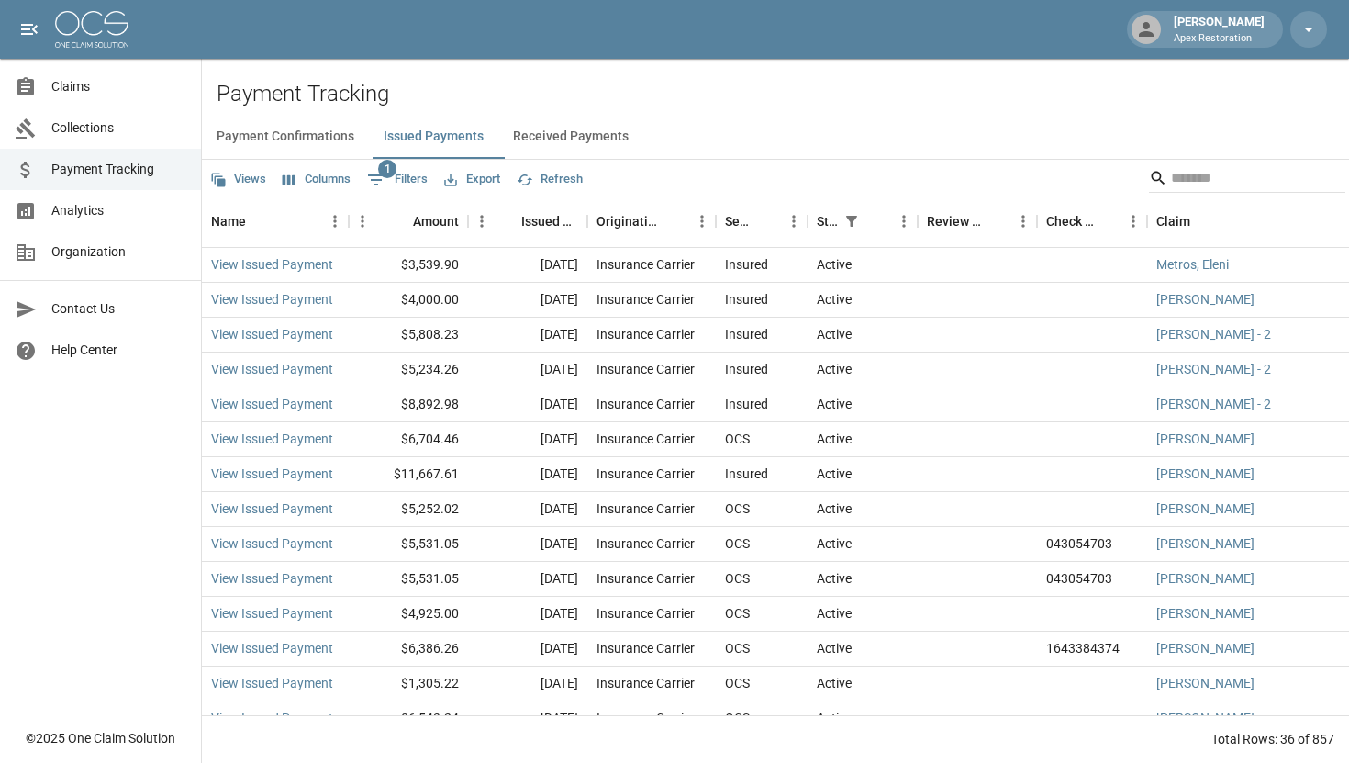
click at [566, 142] on button "Received Payments" at bounding box center [570, 137] width 145 height 44
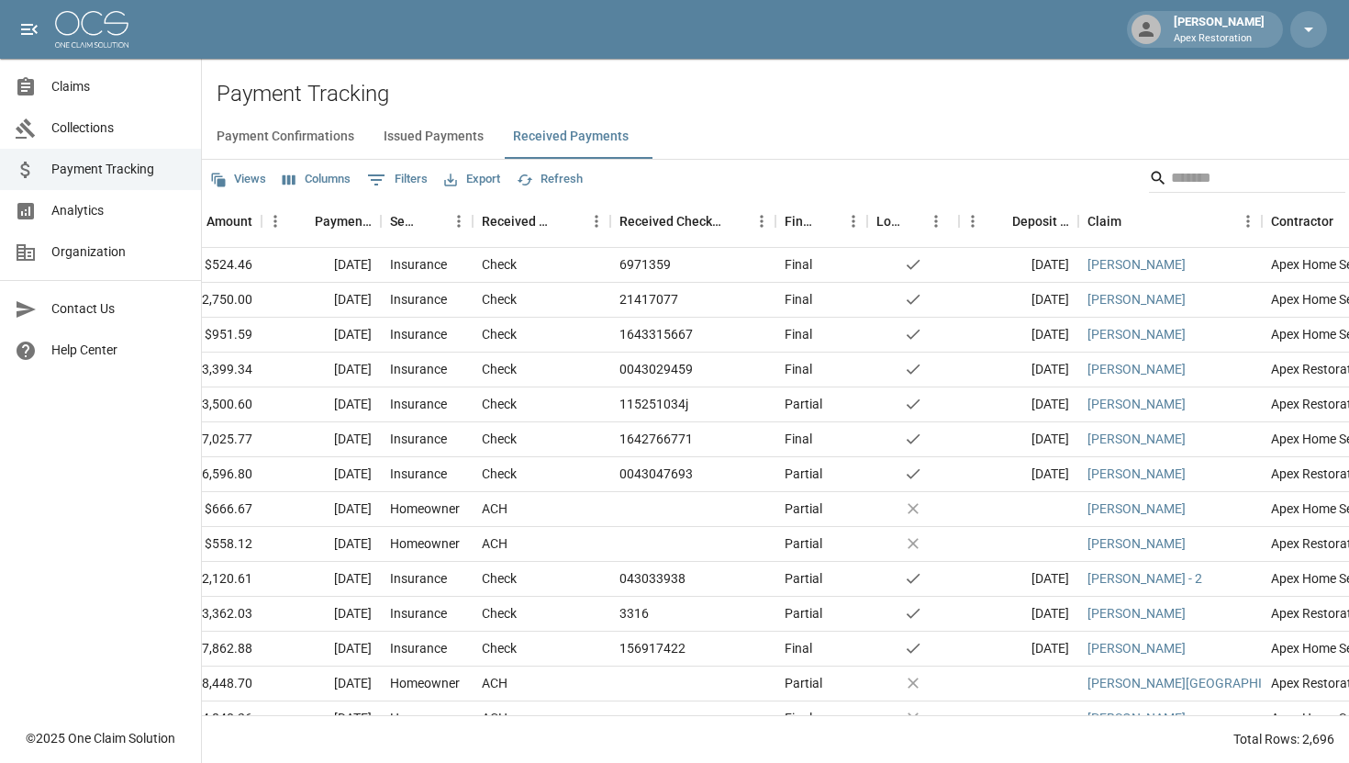
scroll to position [1, 178]
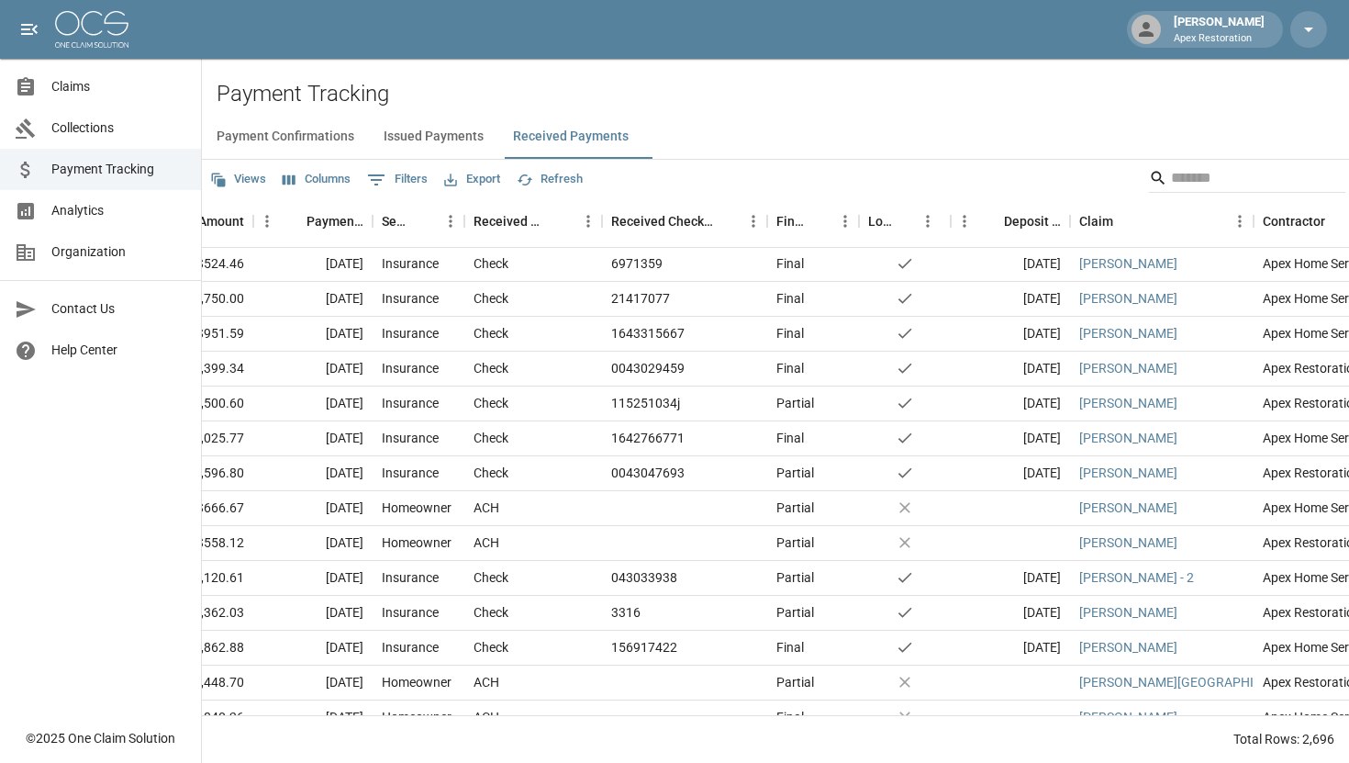
click at [416, 148] on button "Issued Payments" at bounding box center [433, 137] width 129 height 44
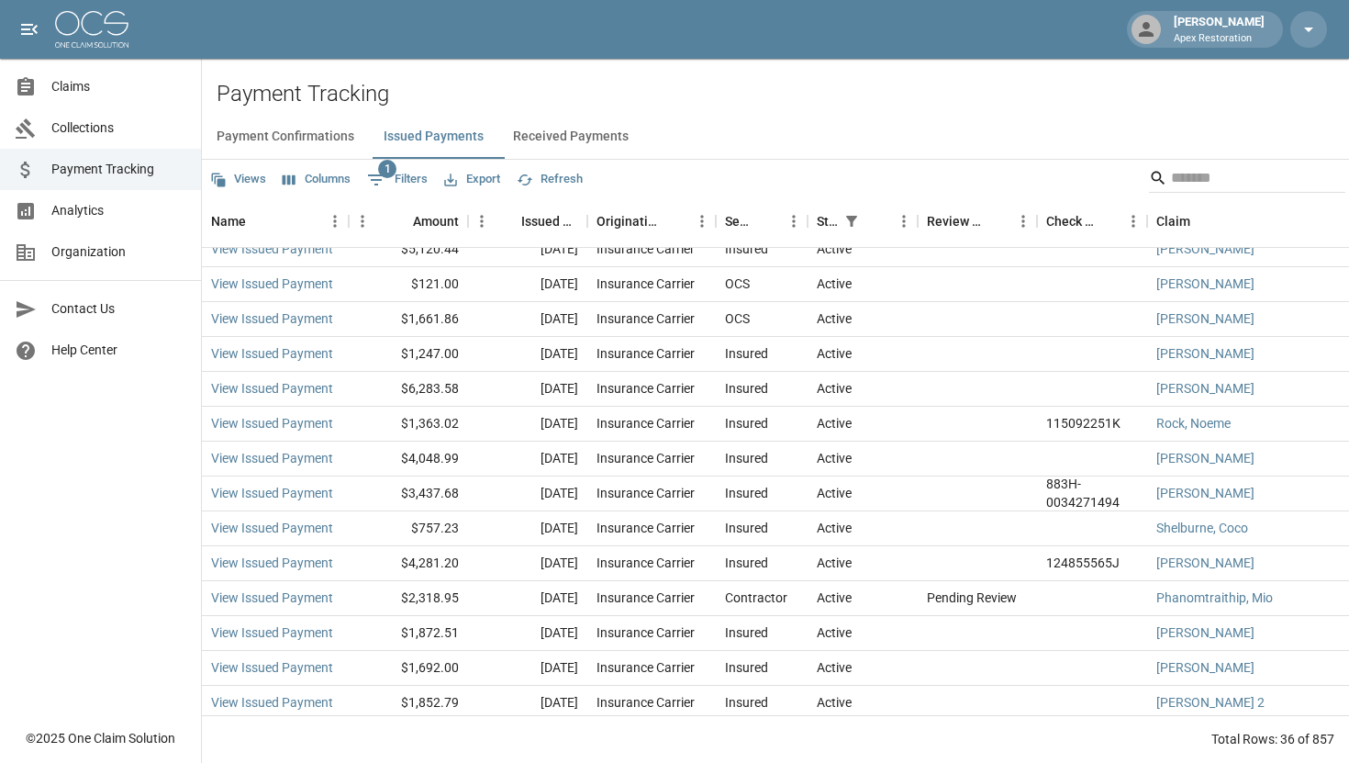
scroll to position [788, 0]
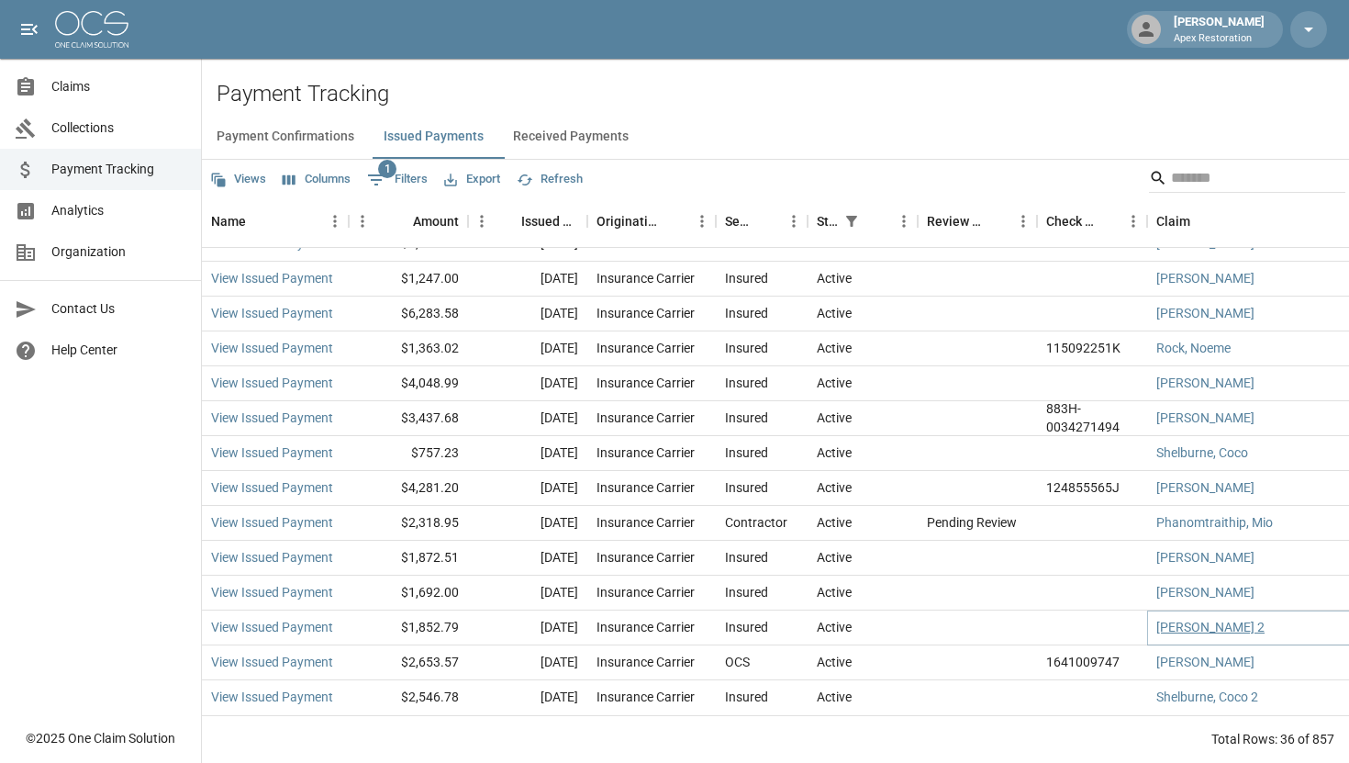
click at [1204, 629] on link "[PERSON_NAME] 2" at bounding box center [1210, 627] width 108 height 18
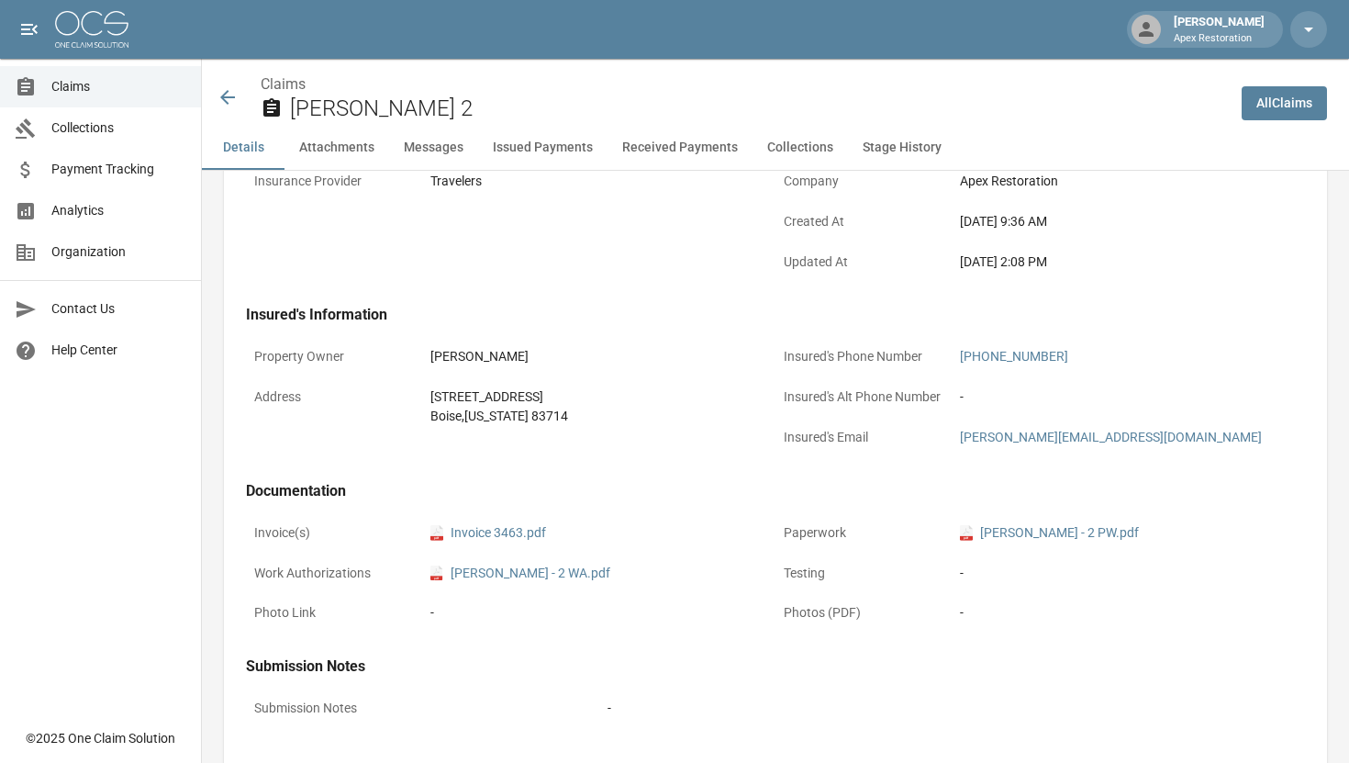
scroll to position [425, 0]
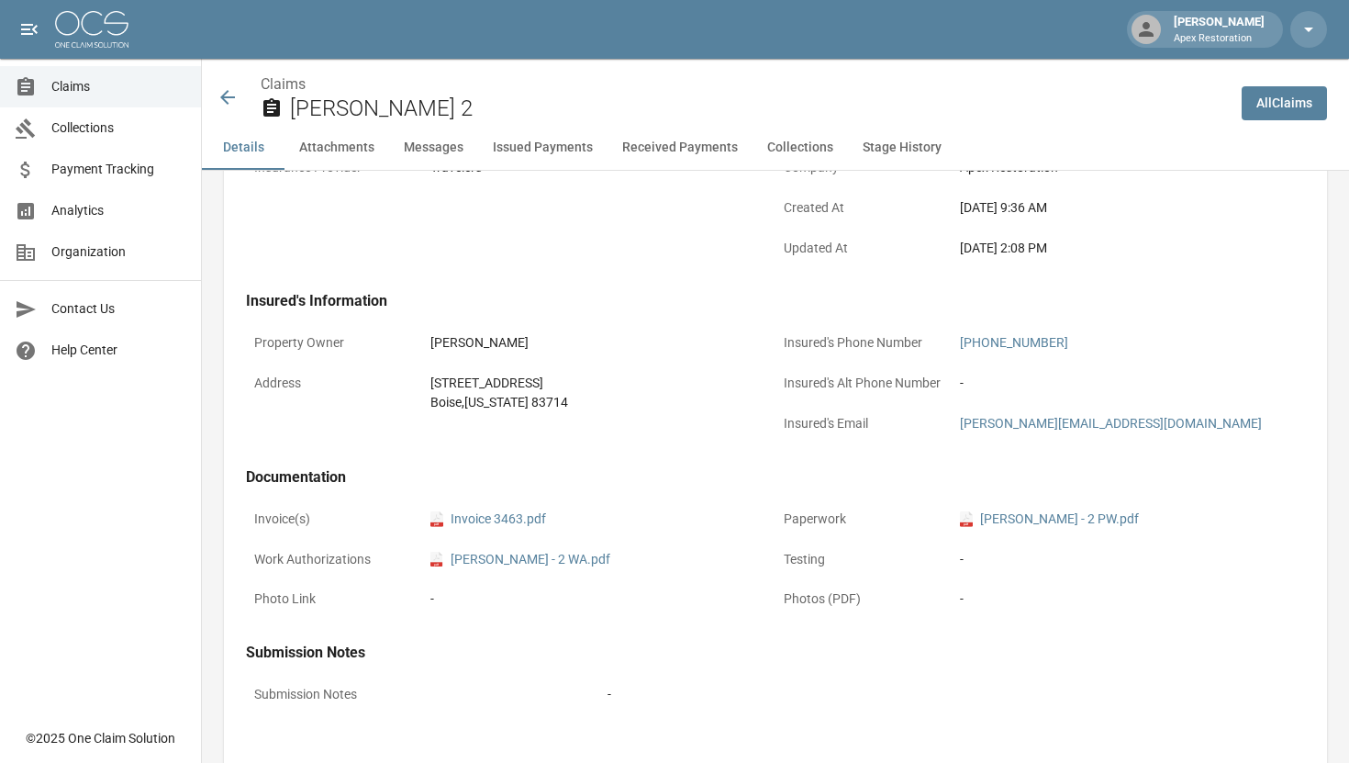
click at [217, 103] on icon at bounding box center [228, 97] width 22 height 22
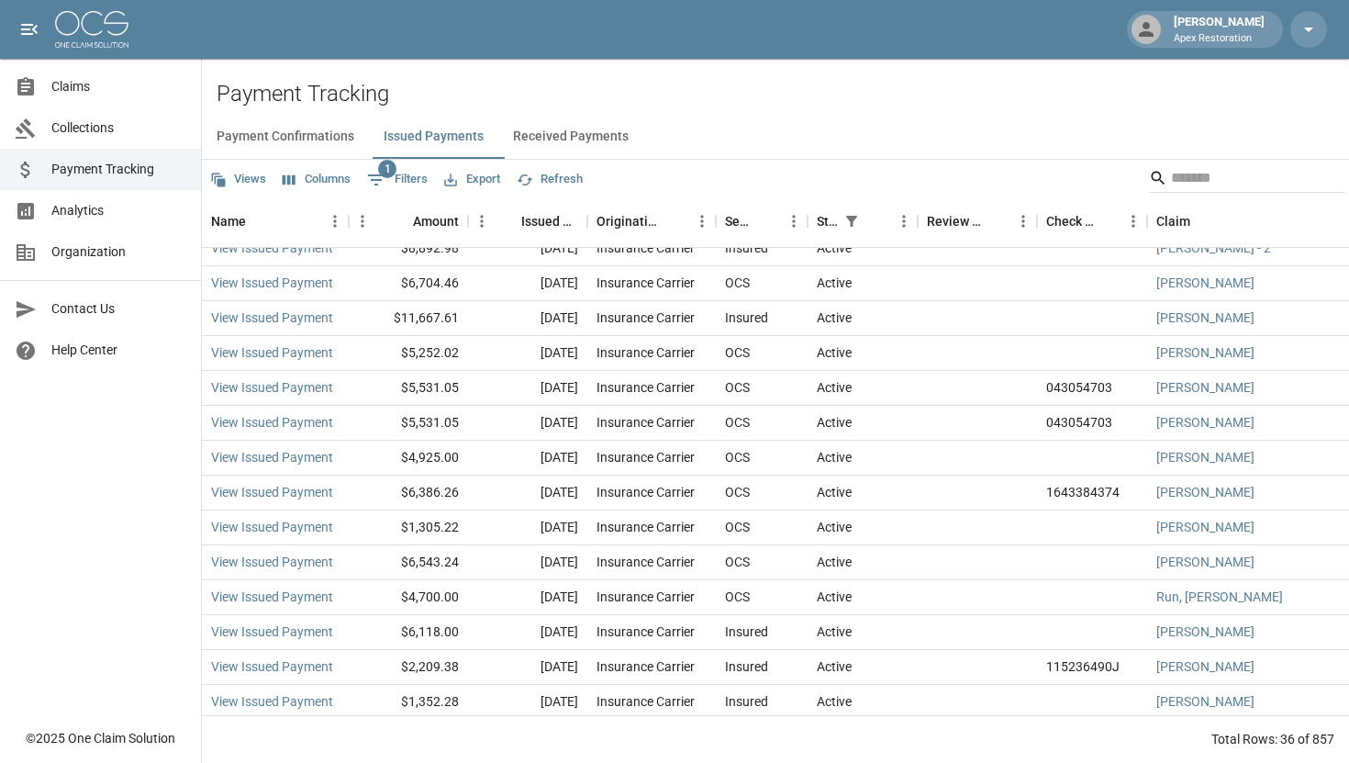
scroll to position [788, 0]
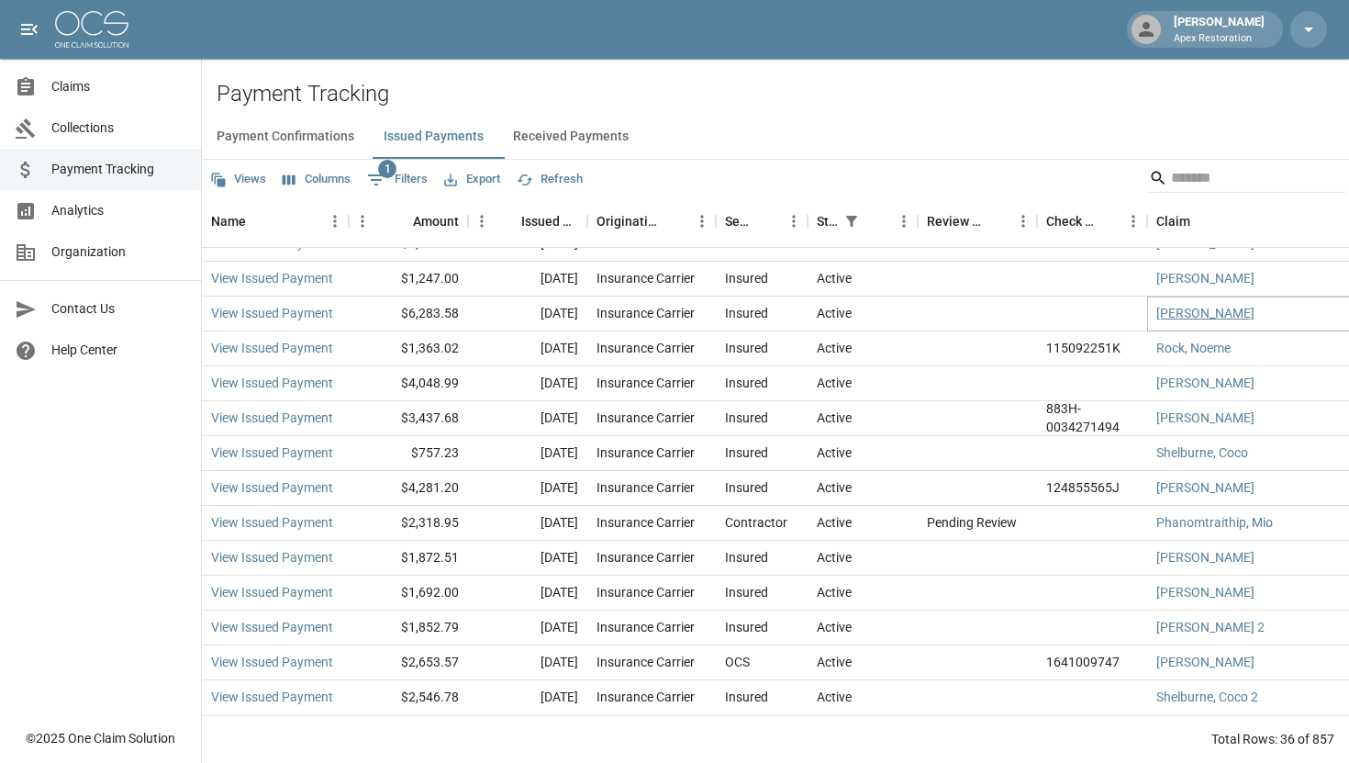
click at [1206, 319] on link "[PERSON_NAME]" at bounding box center [1205, 313] width 98 height 18
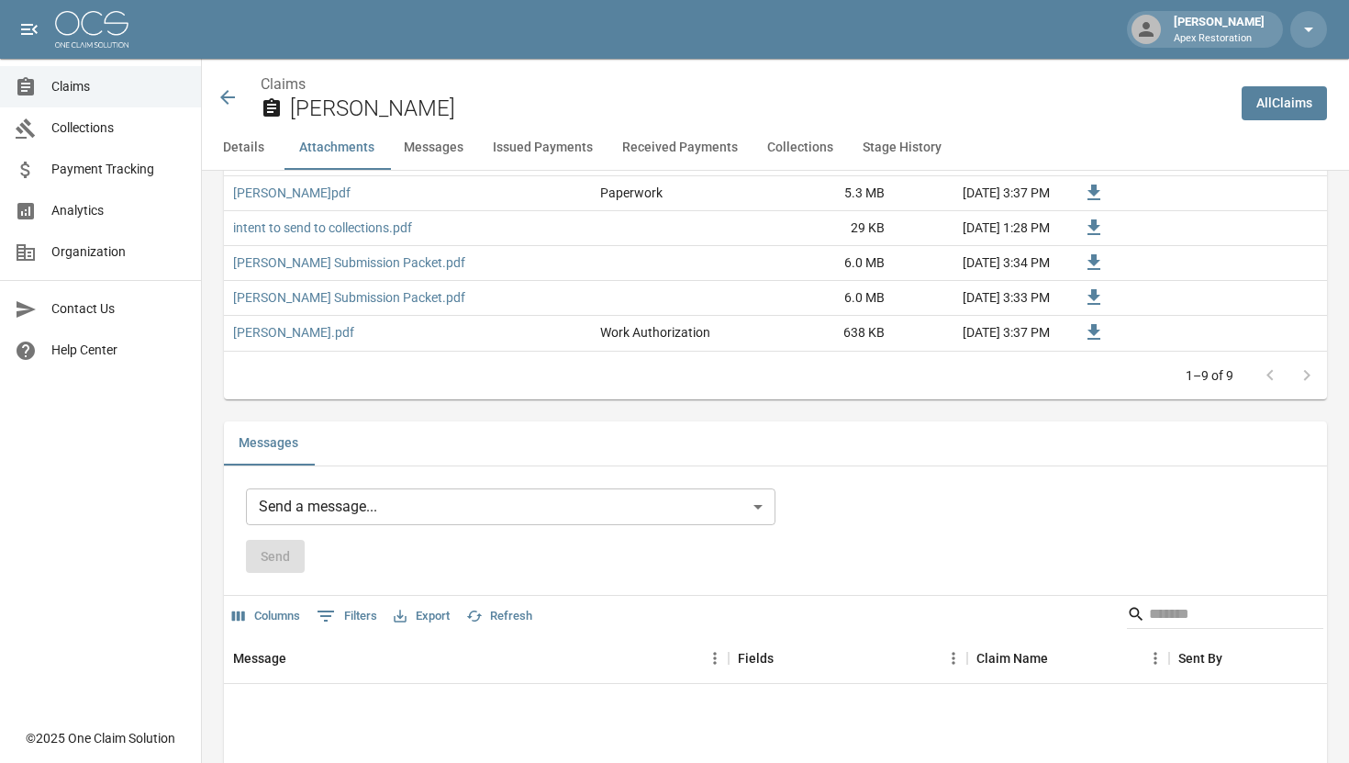
scroll to position [1026, 0]
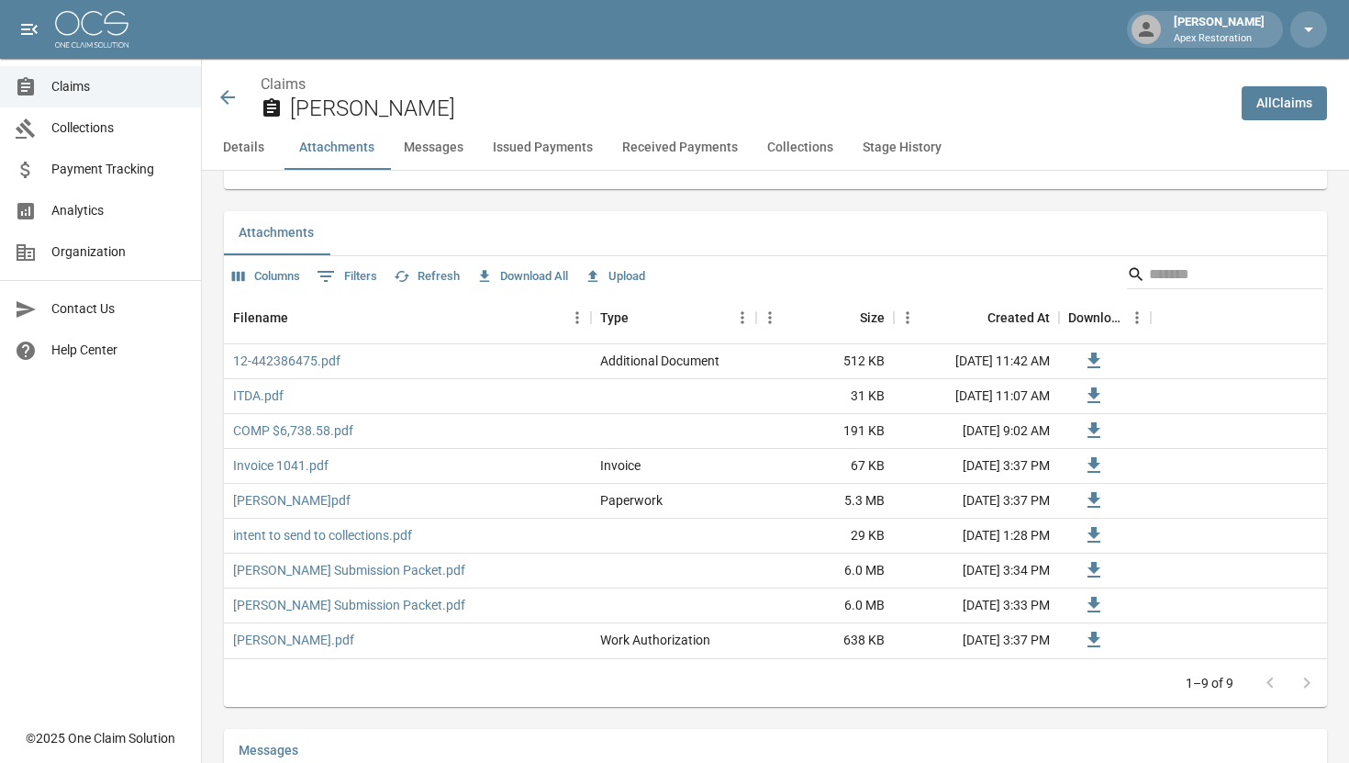
click at [230, 98] on icon at bounding box center [227, 97] width 15 height 15
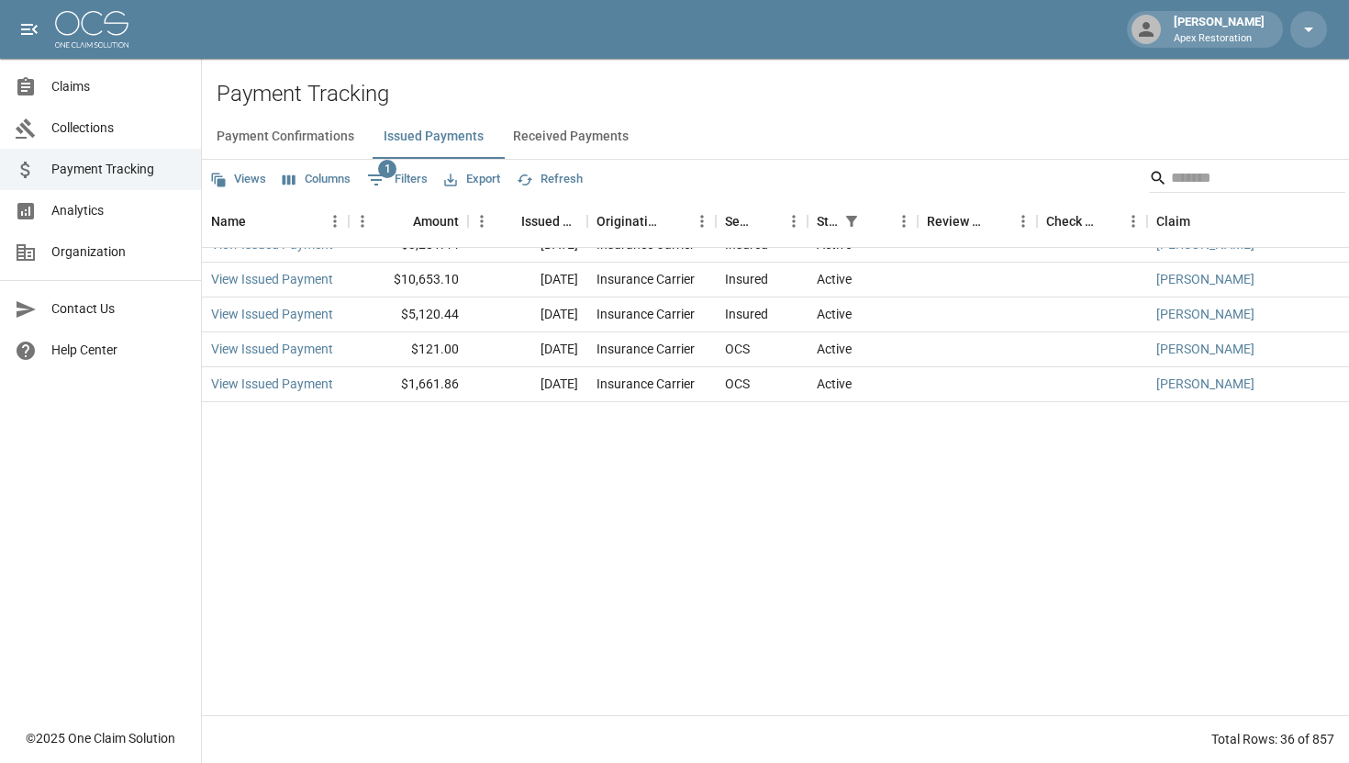
scroll to position [788, 0]
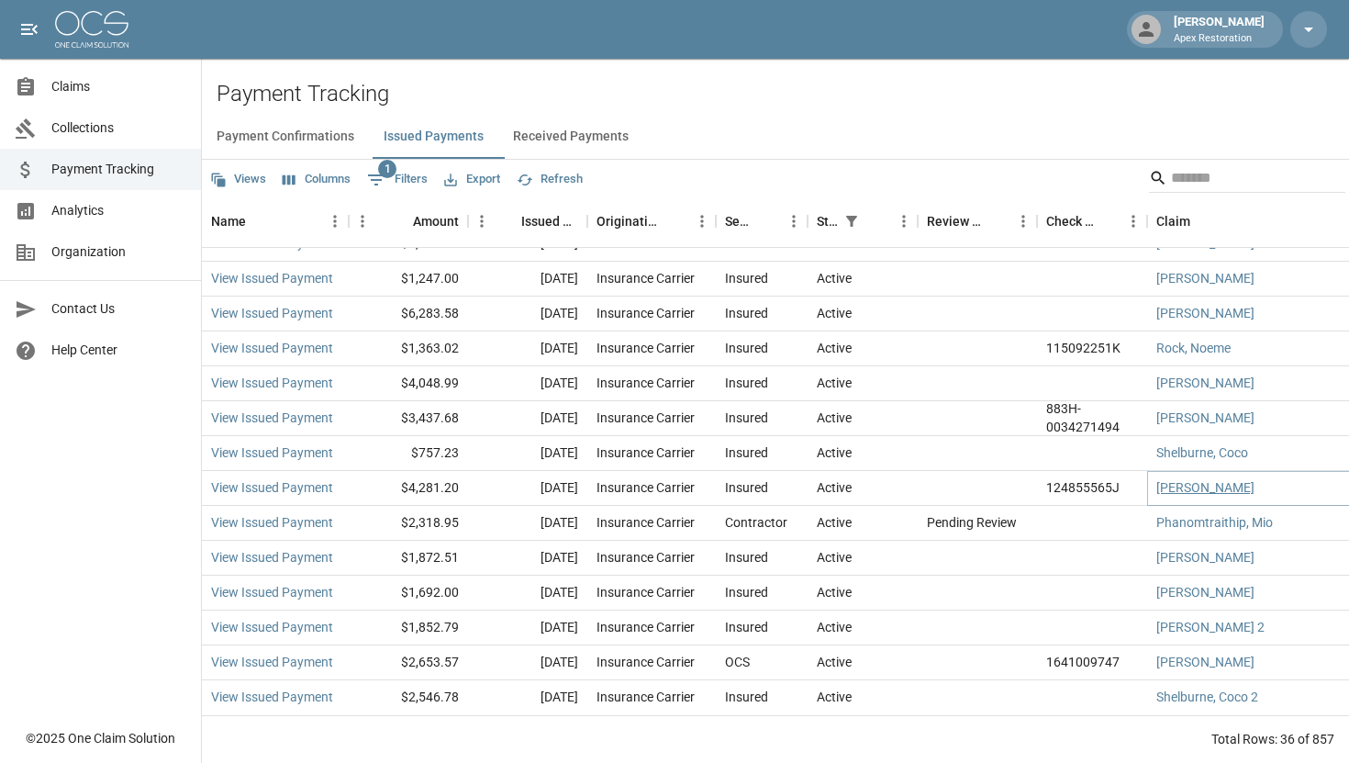
click at [1205, 484] on link "[PERSON_NAME]" at bounding box center [1205, 487] width 98 height 18
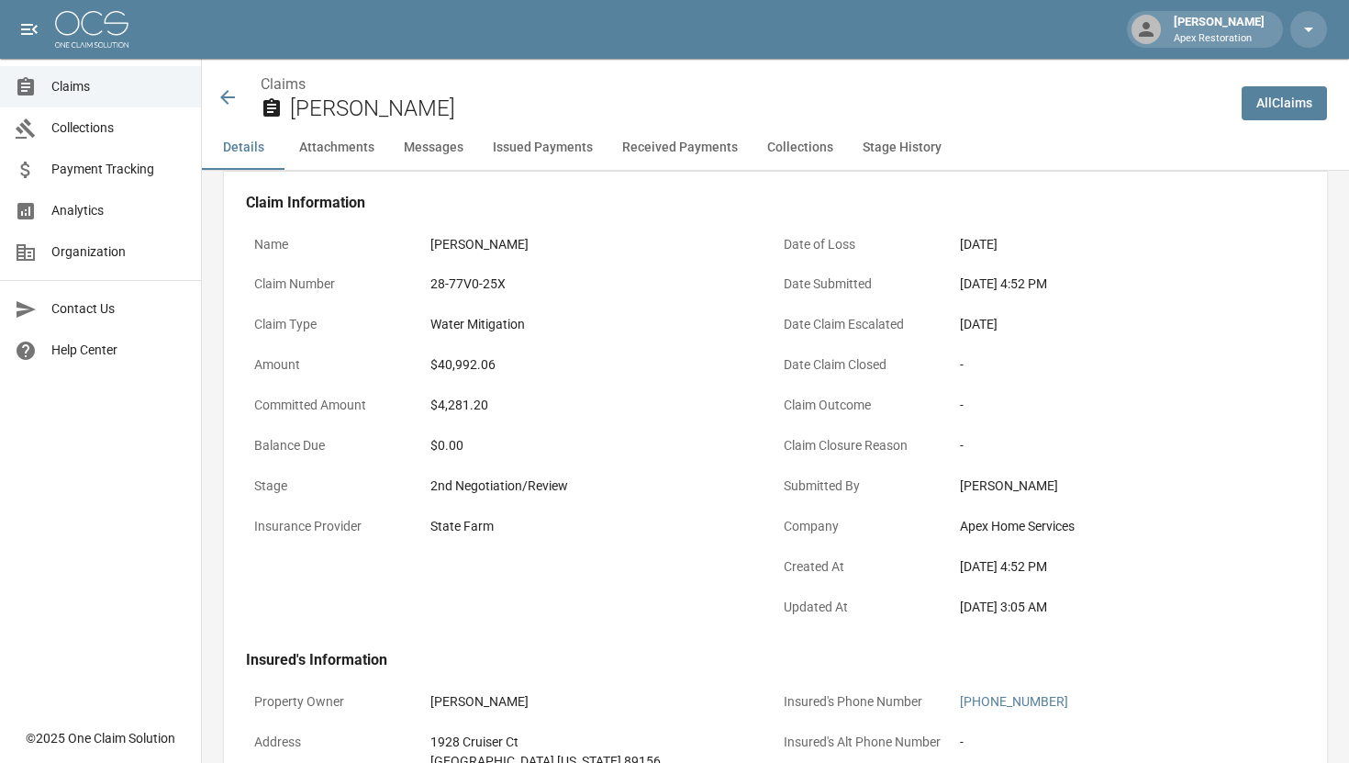
scroll to position [61, 0]
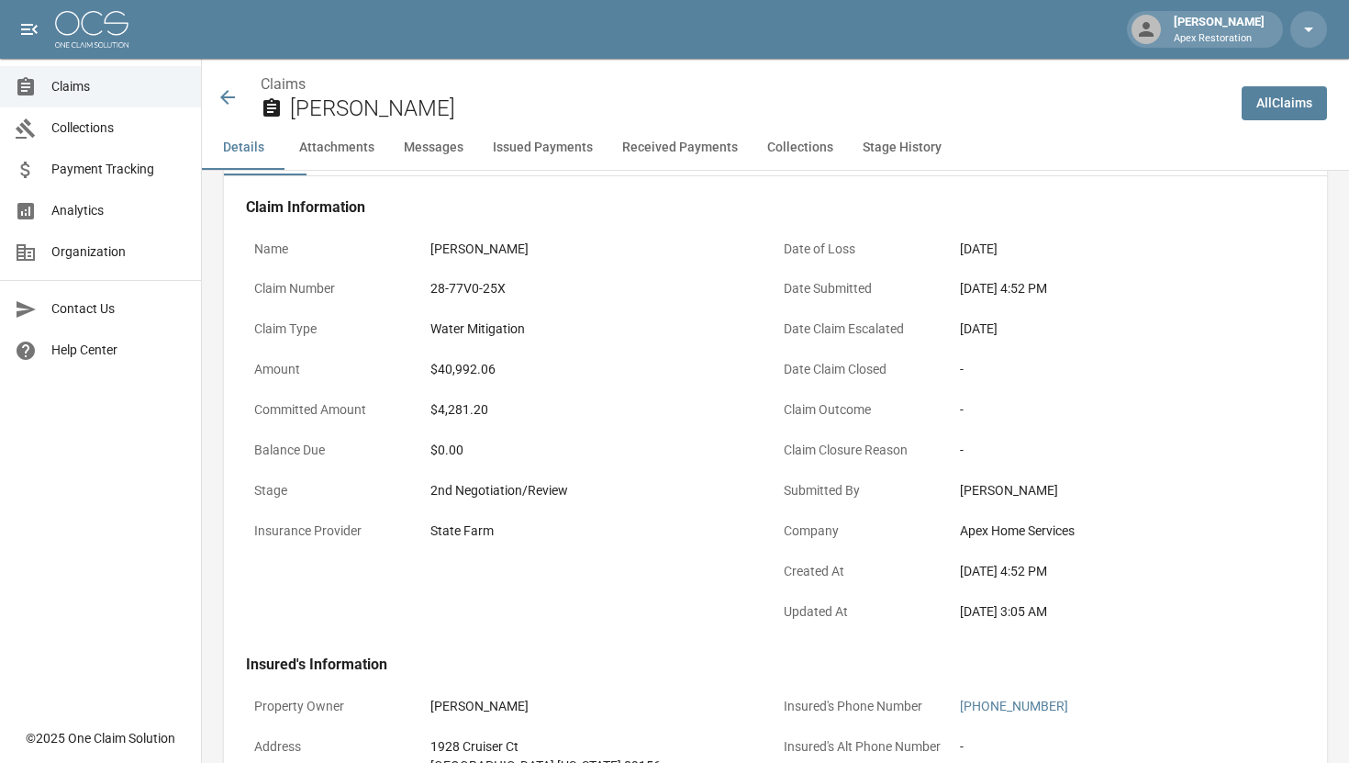
click at [226, 94] on icon at bounding box center [227, 97] width 15 height 15
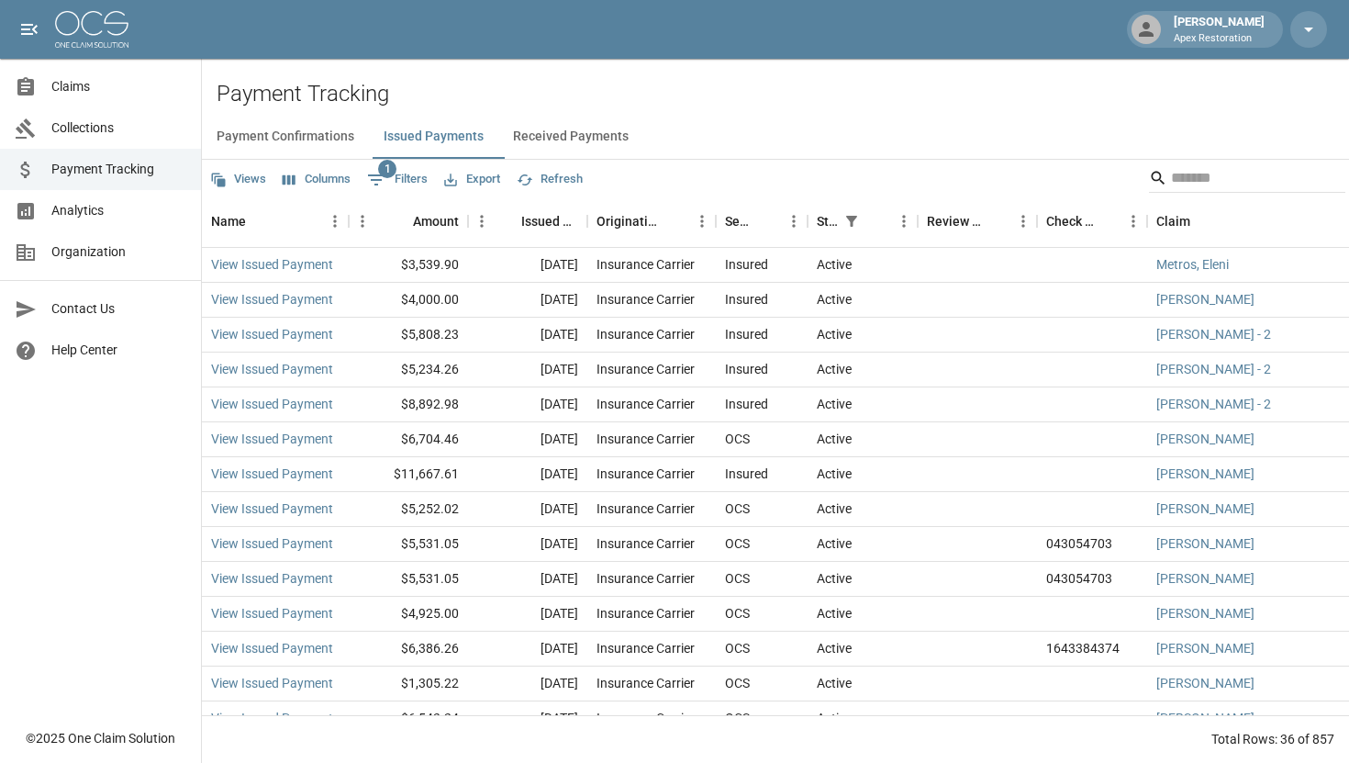
scroll to position [1, 0]
click at [1183, 507] on link "[PERSON_NAME]" at bounding box center [1205, 507] width 98 height 18
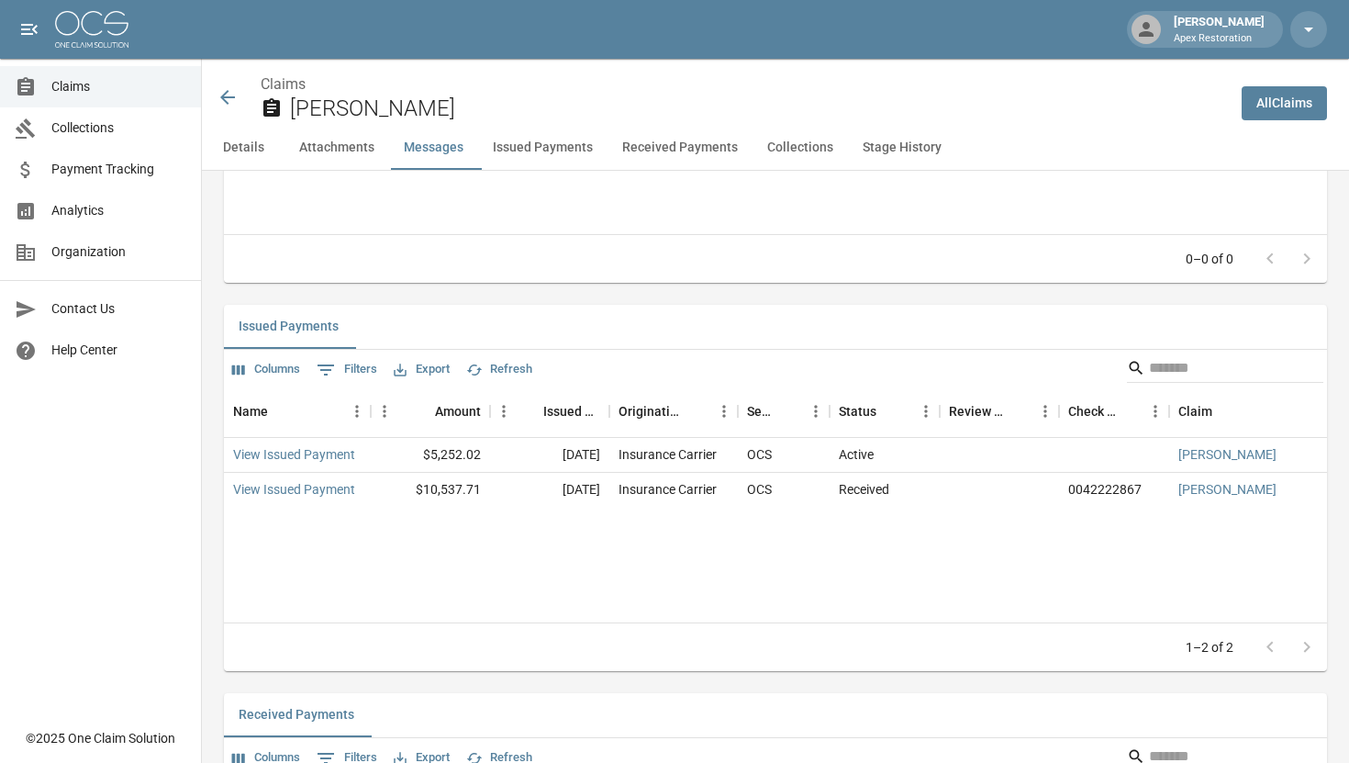
scroll to position [2055, 0]
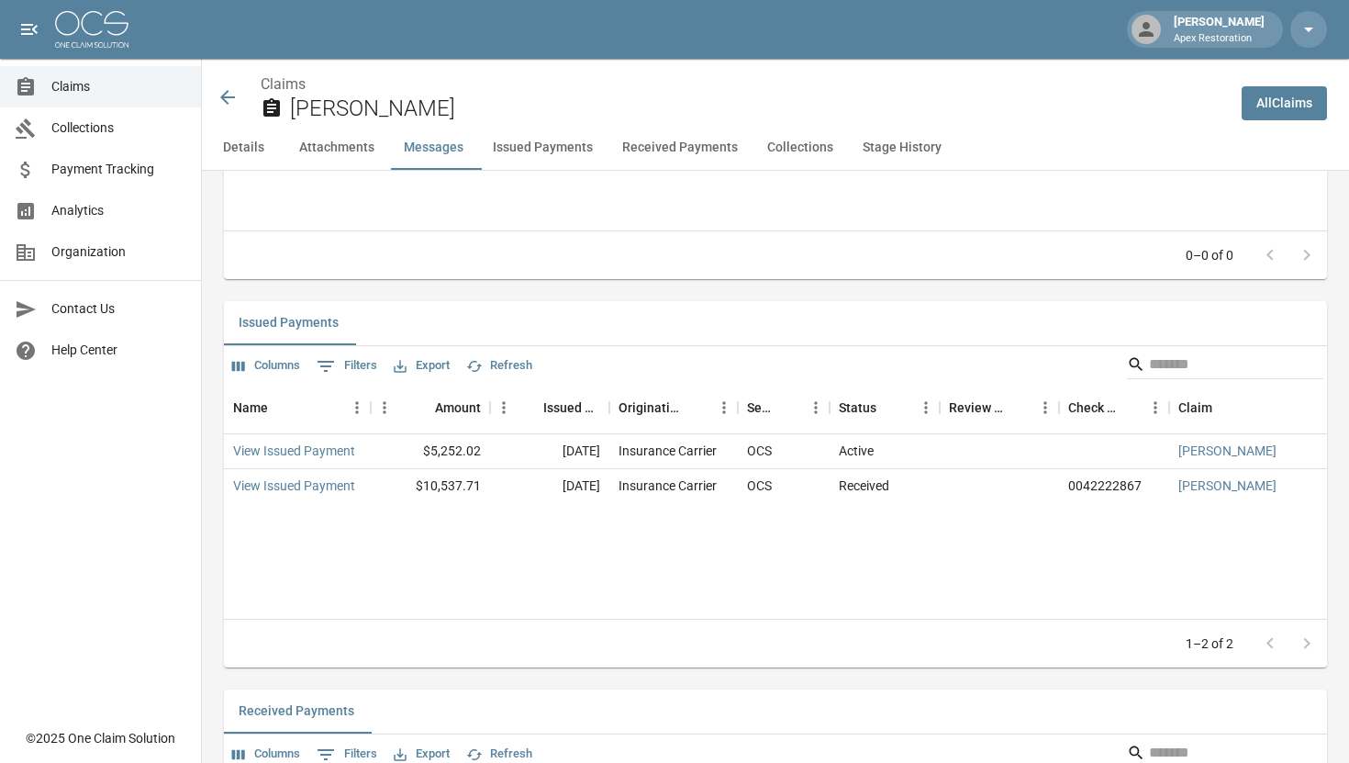
click at [223, 101] on icon at bounding box center [228, 97] width 22 height 22
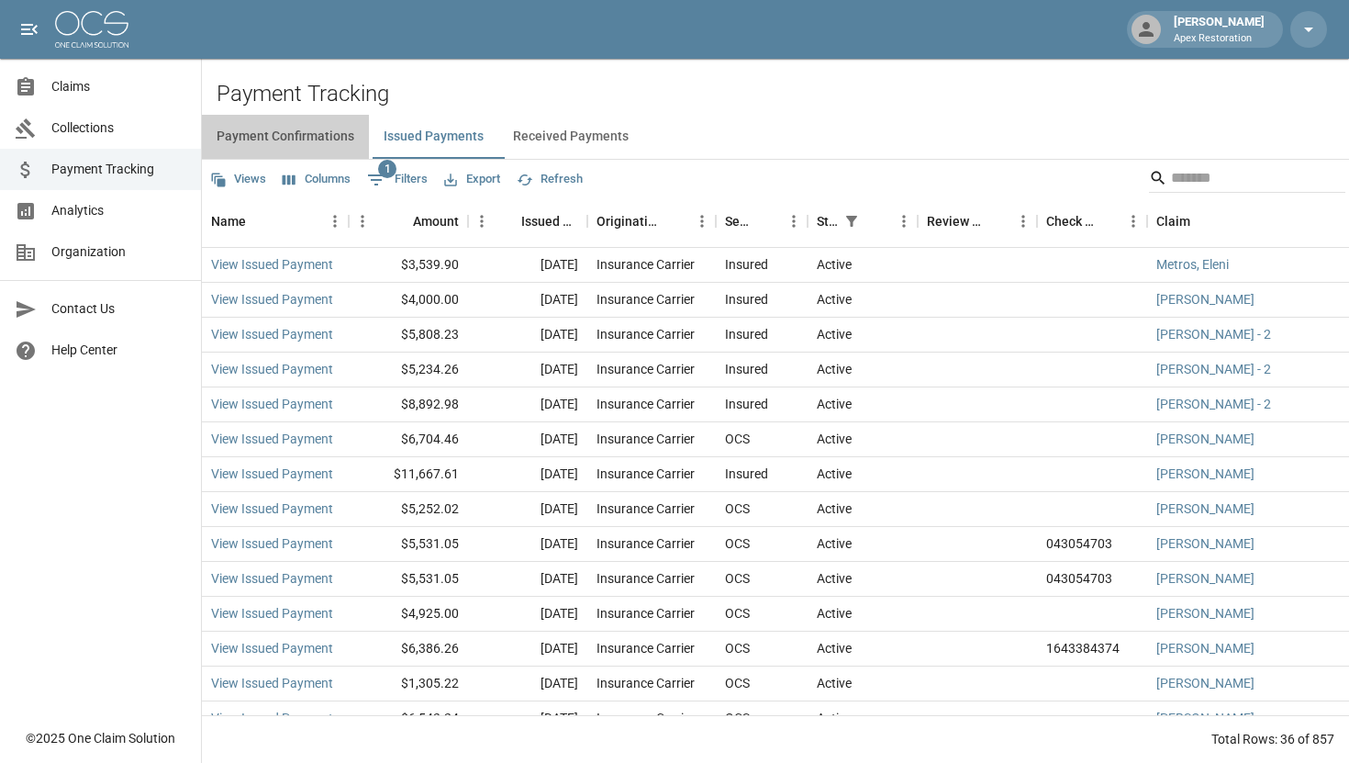
click at [263, 134] on button "Payment Confirmations" at bounding box center [285, 137] width 167 height 44
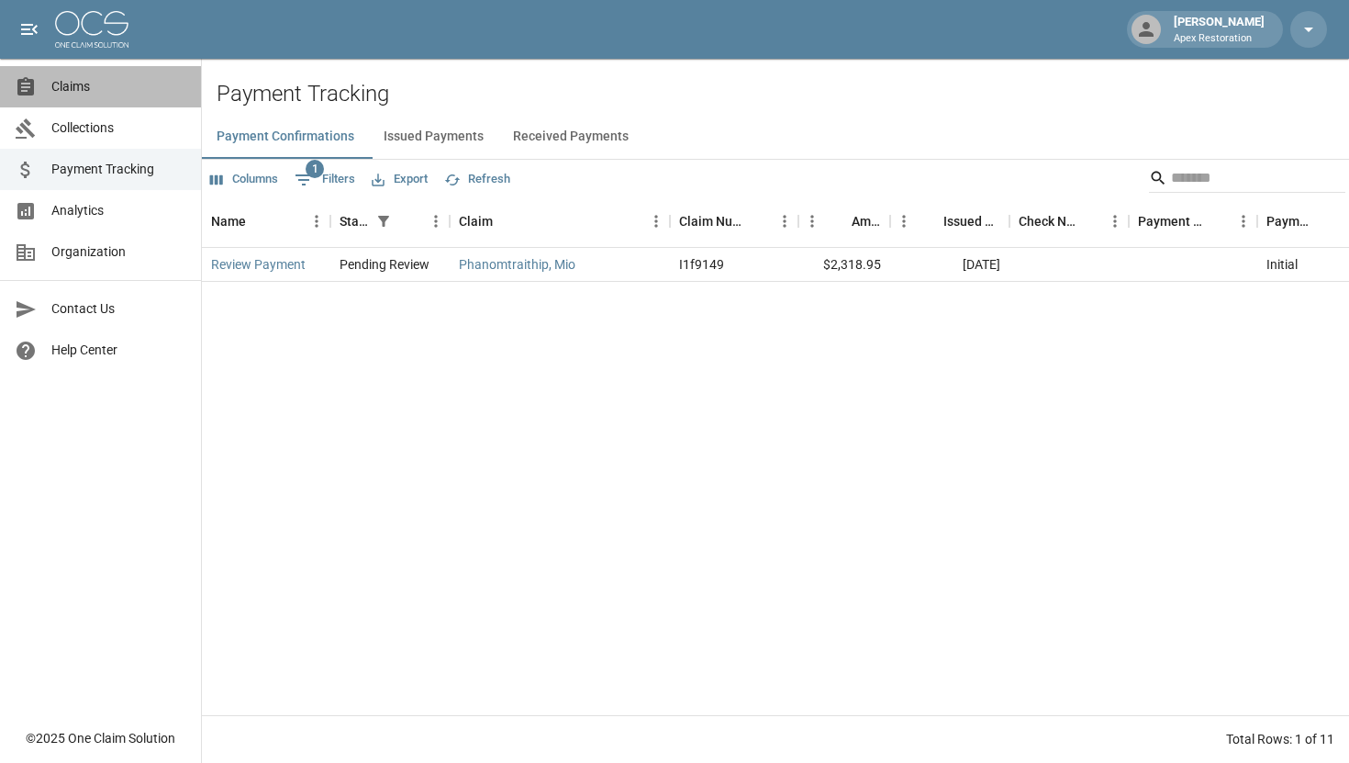
click at [99, 89] on span "Claims" at bounding box center [118, 86] width 135 height 19
